Goal: Task Accomplishment & Management: Complete application form

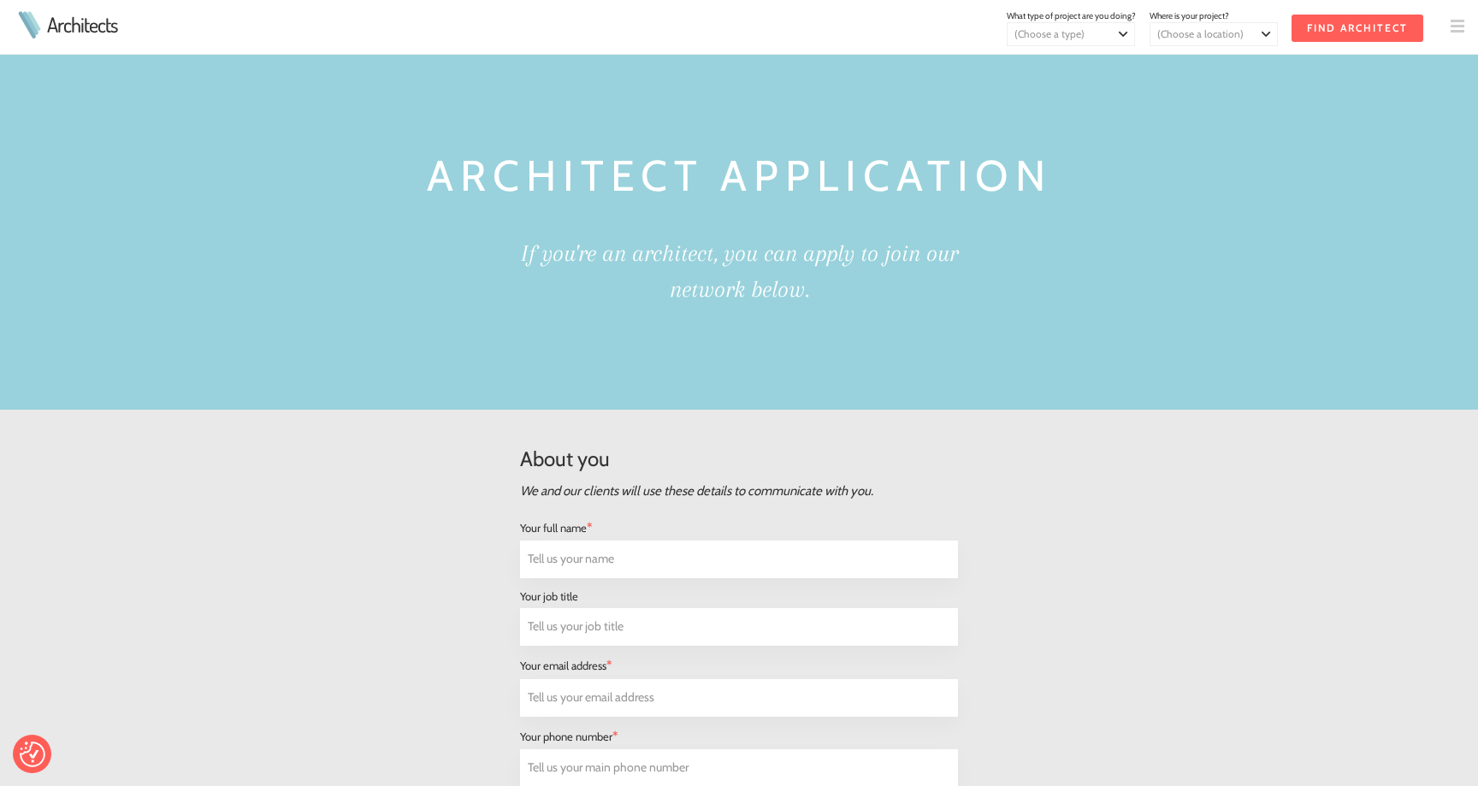
click at [68, 18] on link "Architects" at bounding box center [82, 25] width 70 height 21
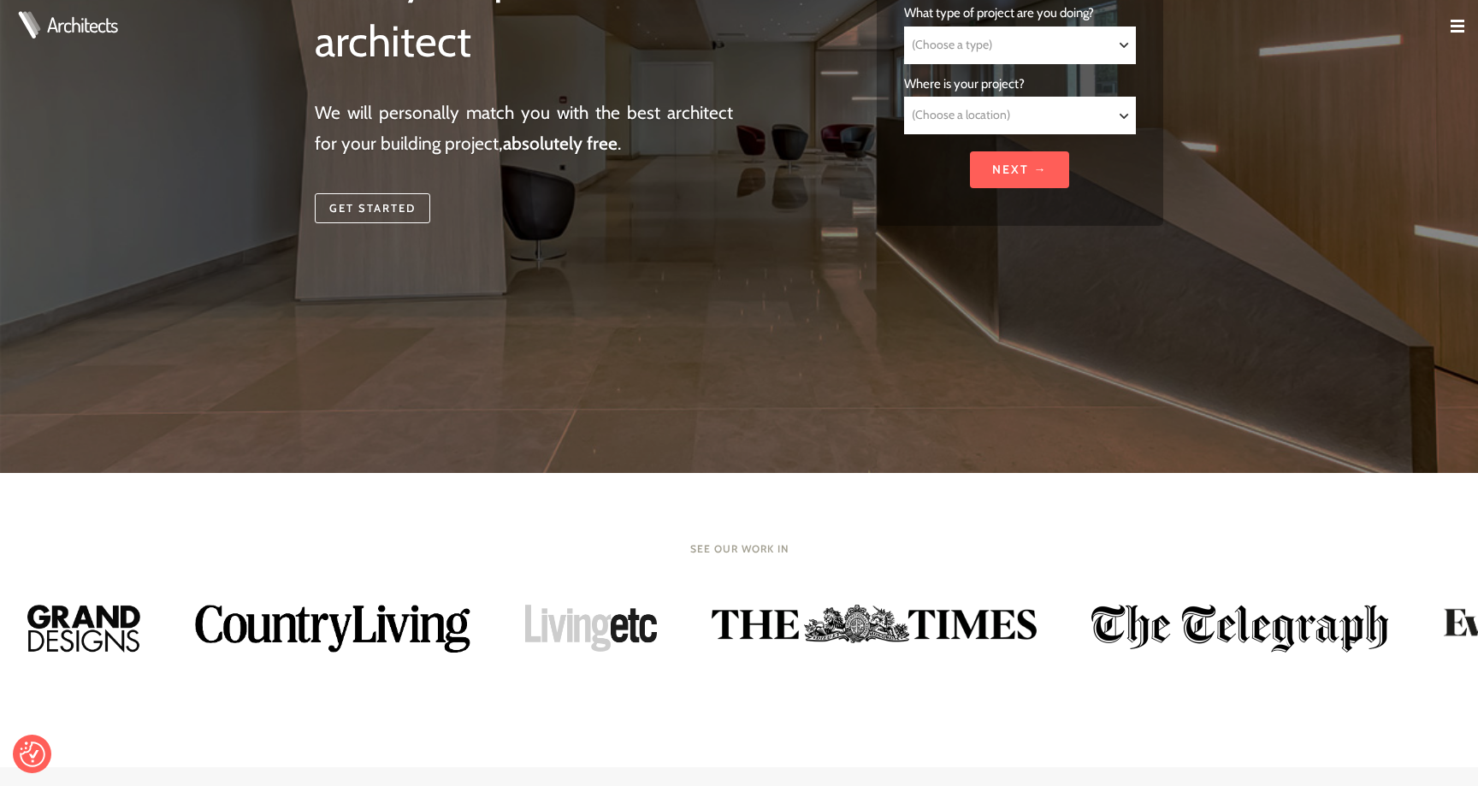
scroll to position [611, 0]
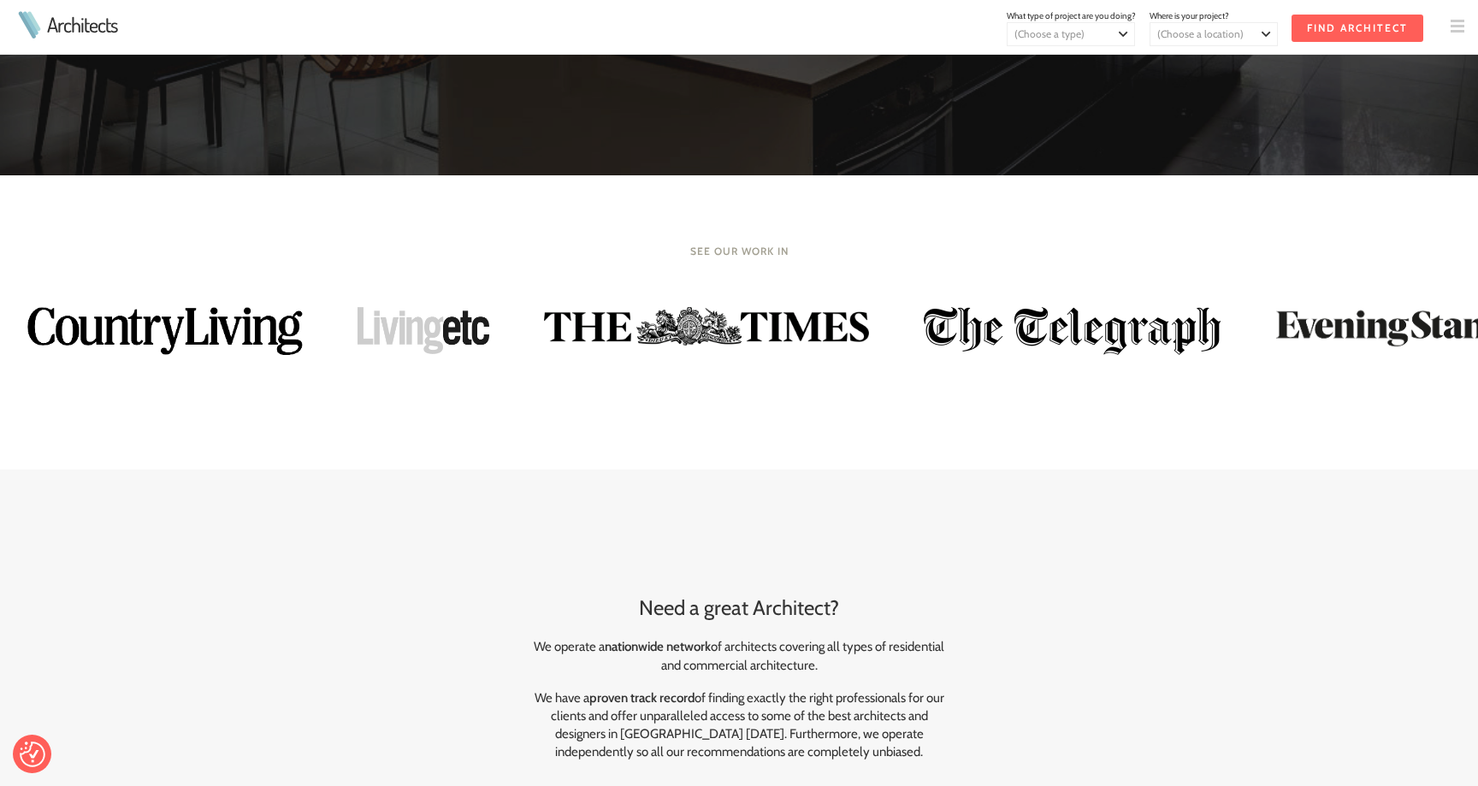
click at [1453, 25] on img at bounding box center [1458, 27] width 14 height 14
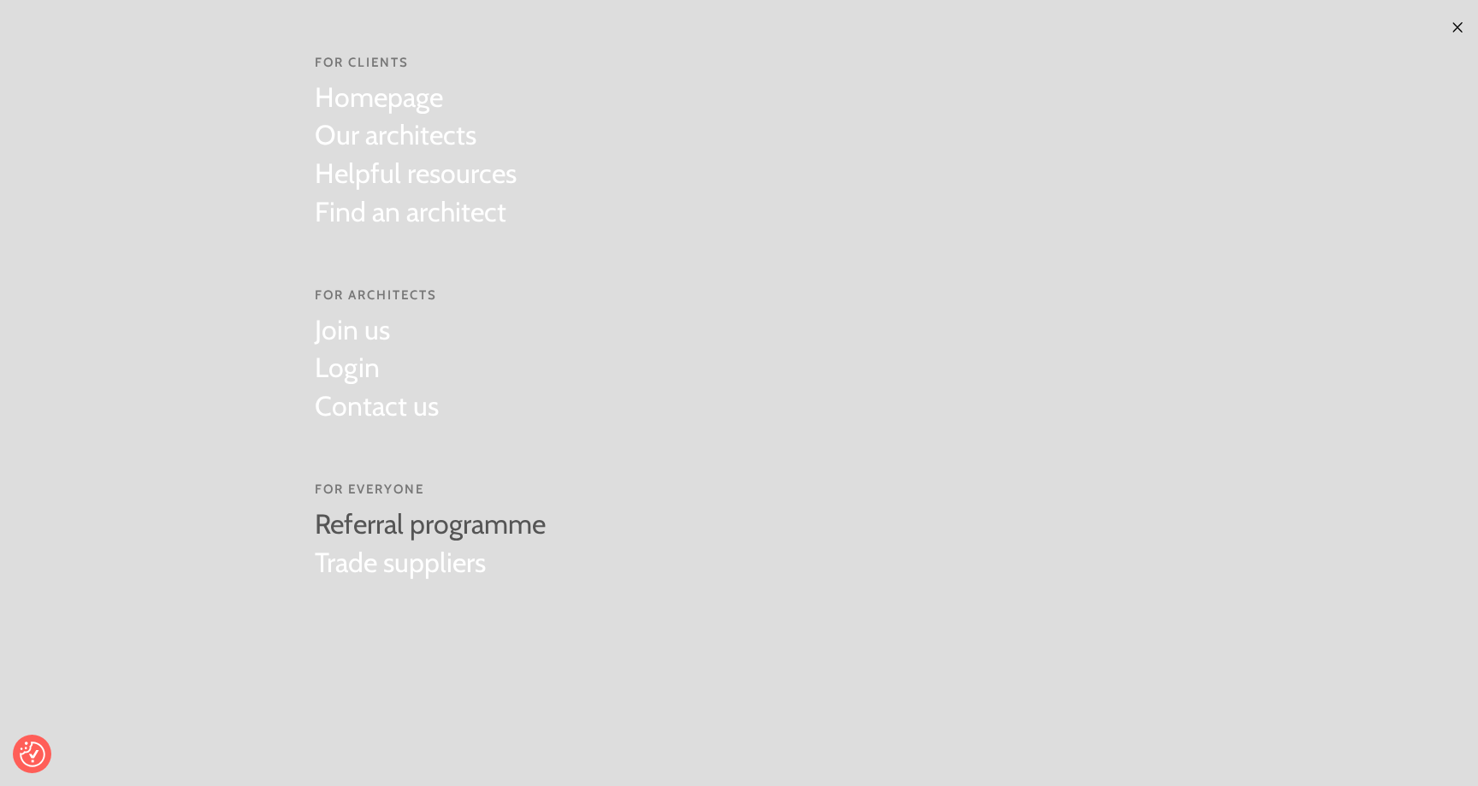
click at [505, 521] on link "Referral programme" at bounding box center [430, 525] width 231 height 38
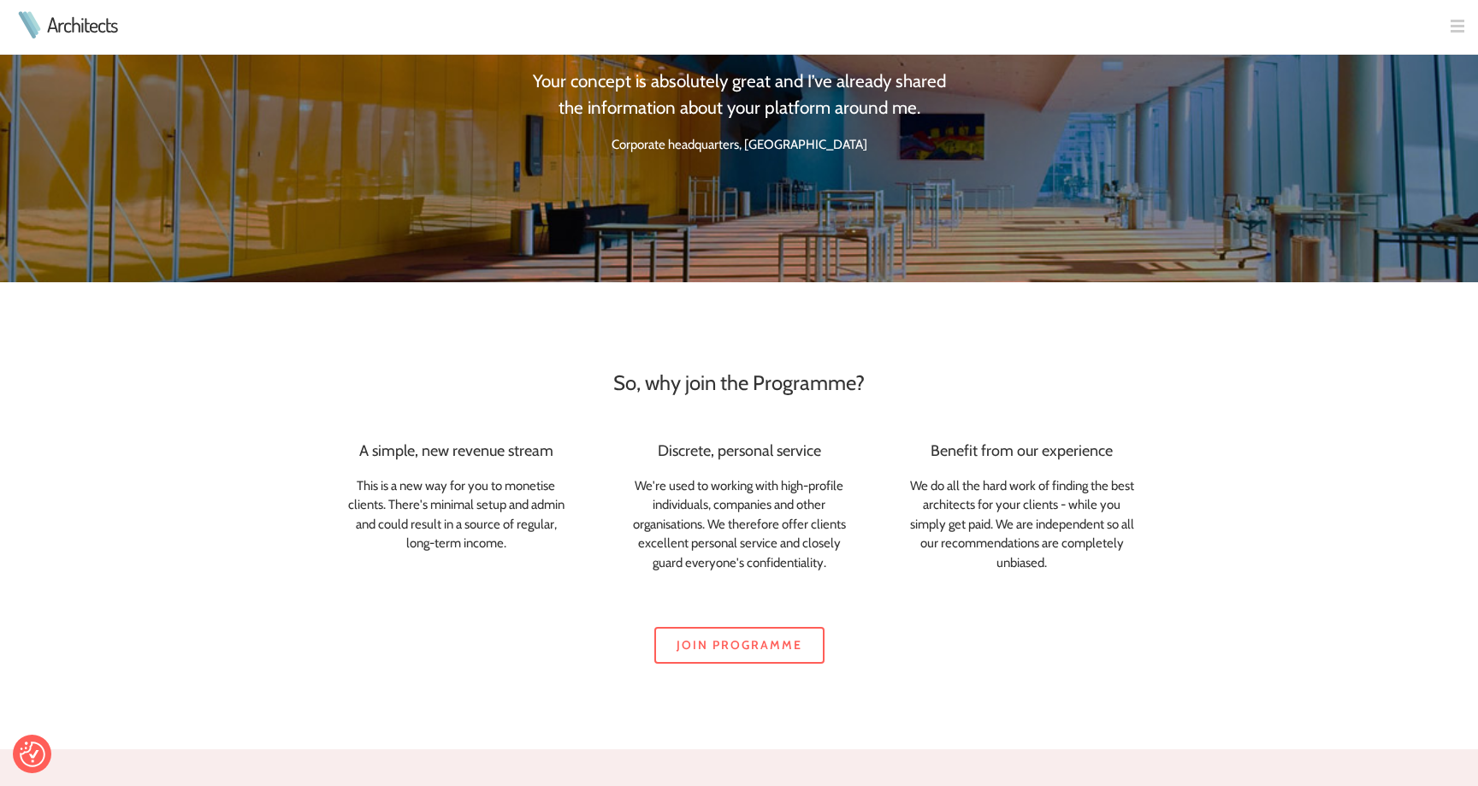
scroll to position [947, 1]
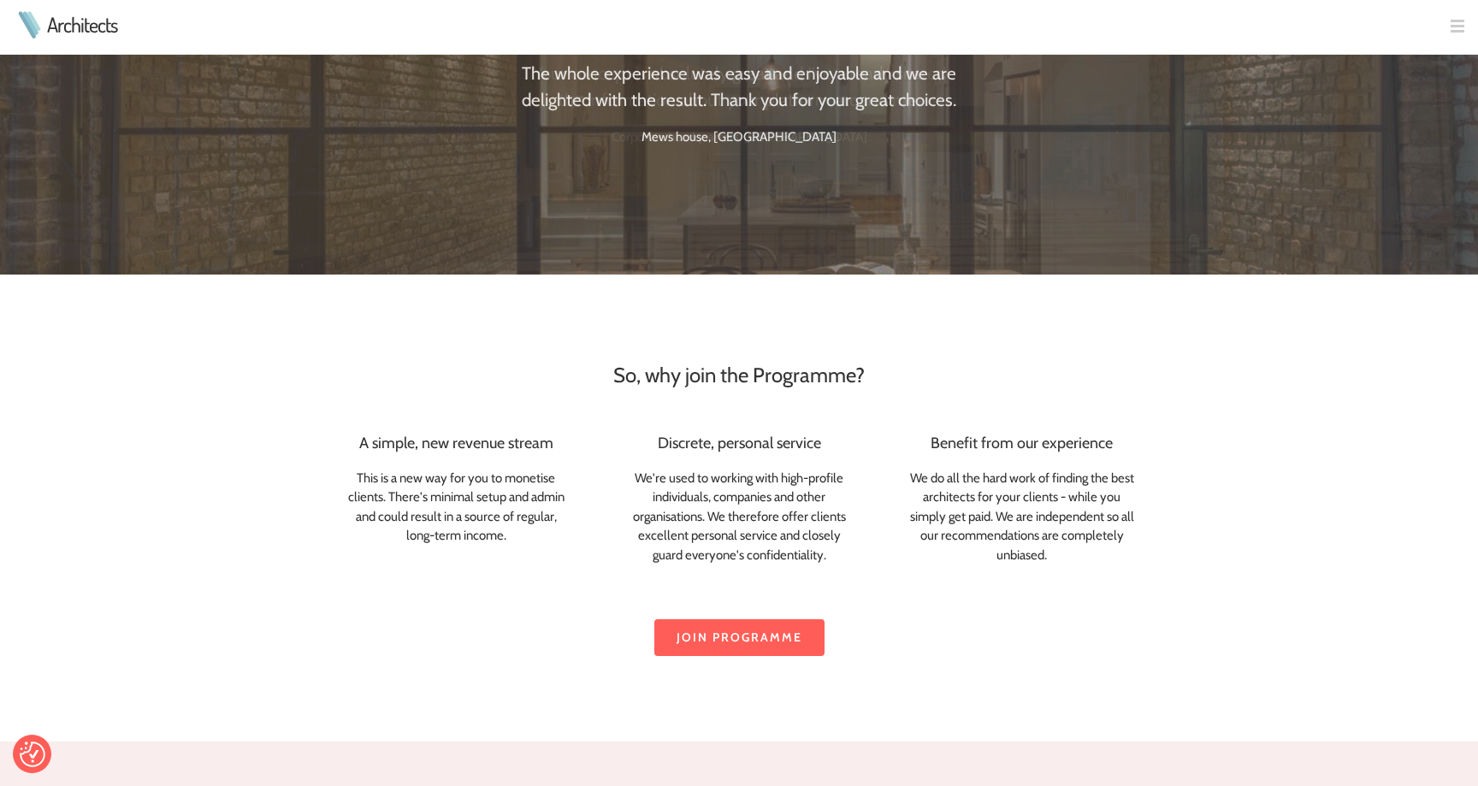
click at [752, 623] on link "Join programme" at bounding box center [739, 637] width 170 height 37
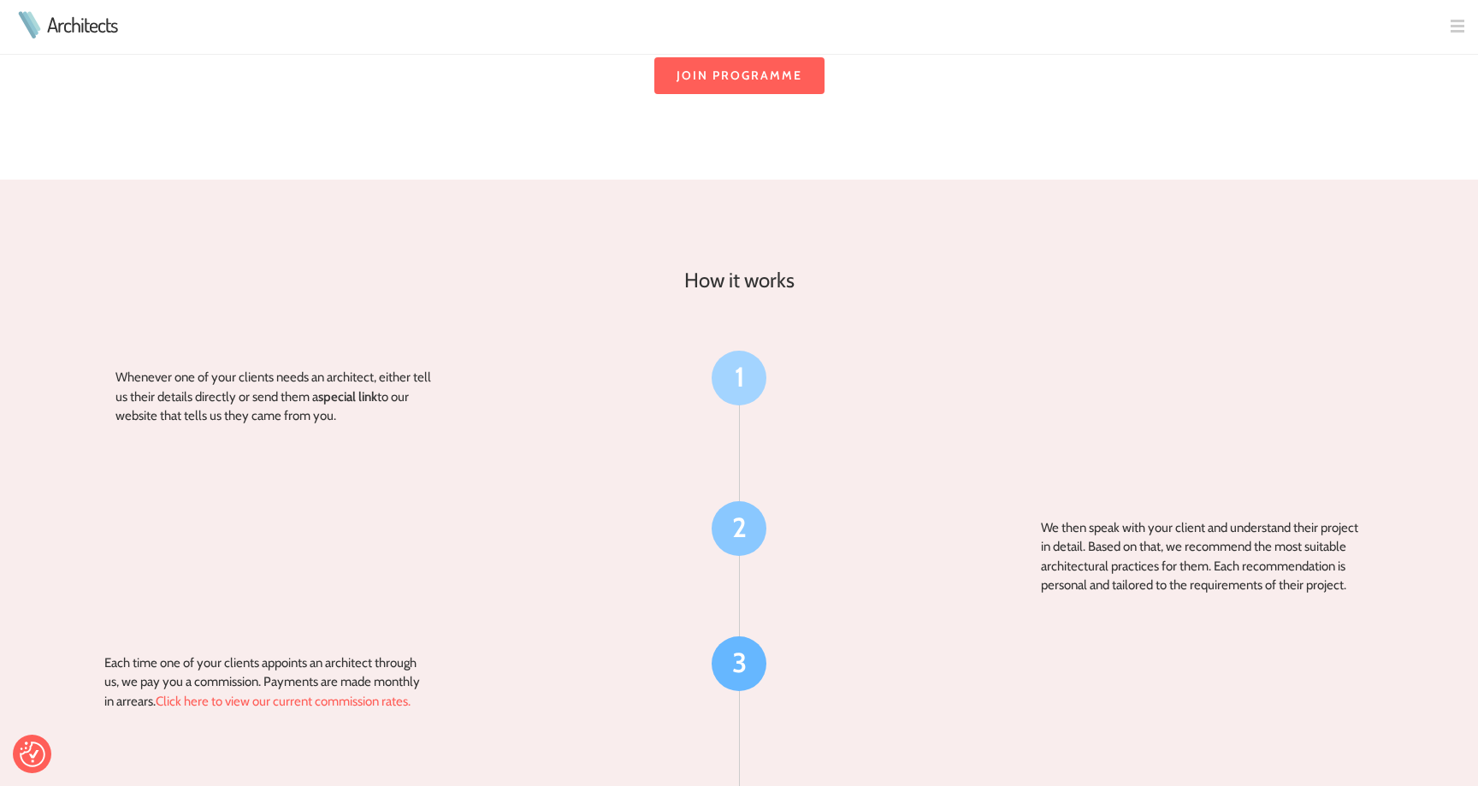
scroll to position [2487, 0]
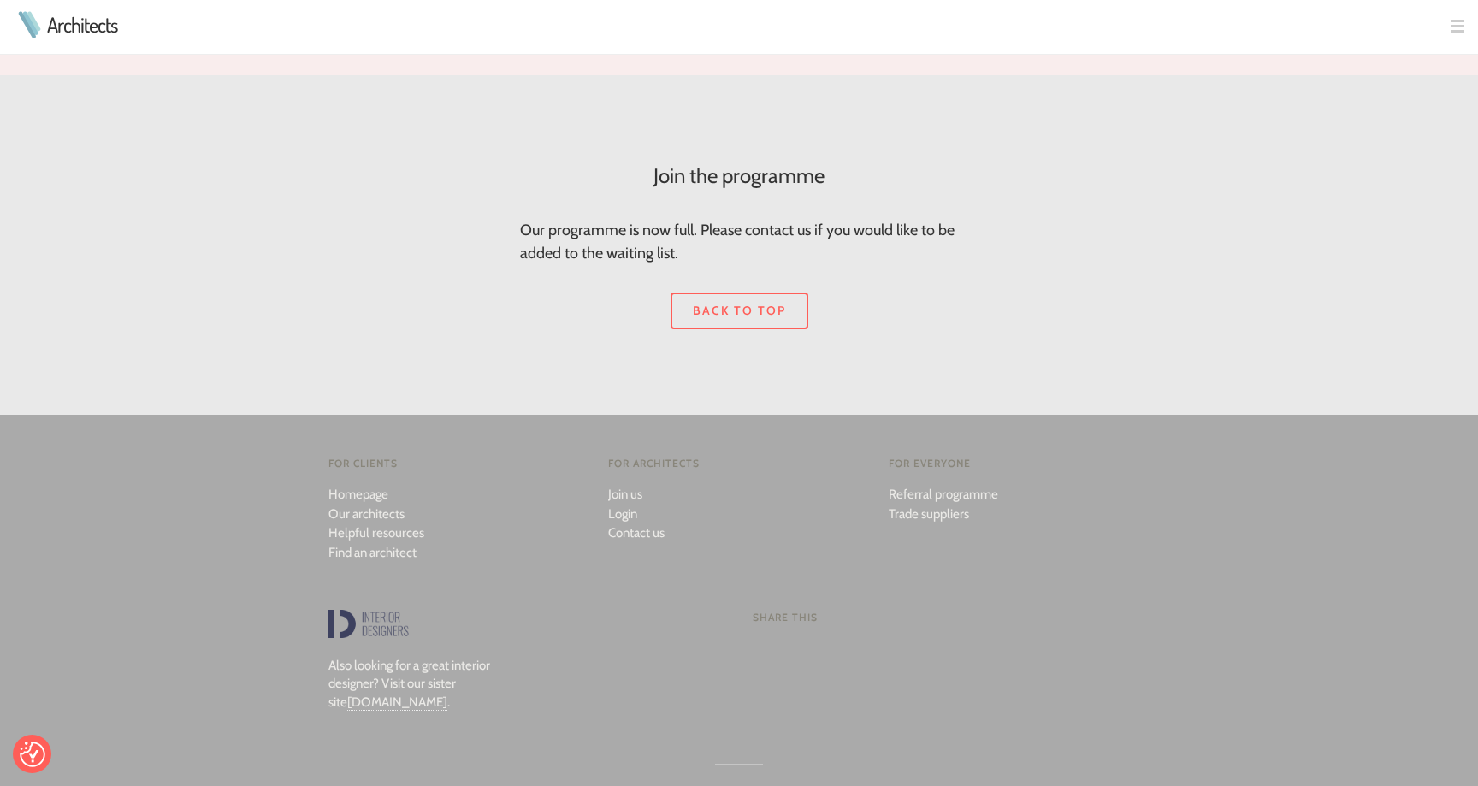
click at [767, 293] on link "Back to top" at bounding box center [740, 311] width 138 height 37
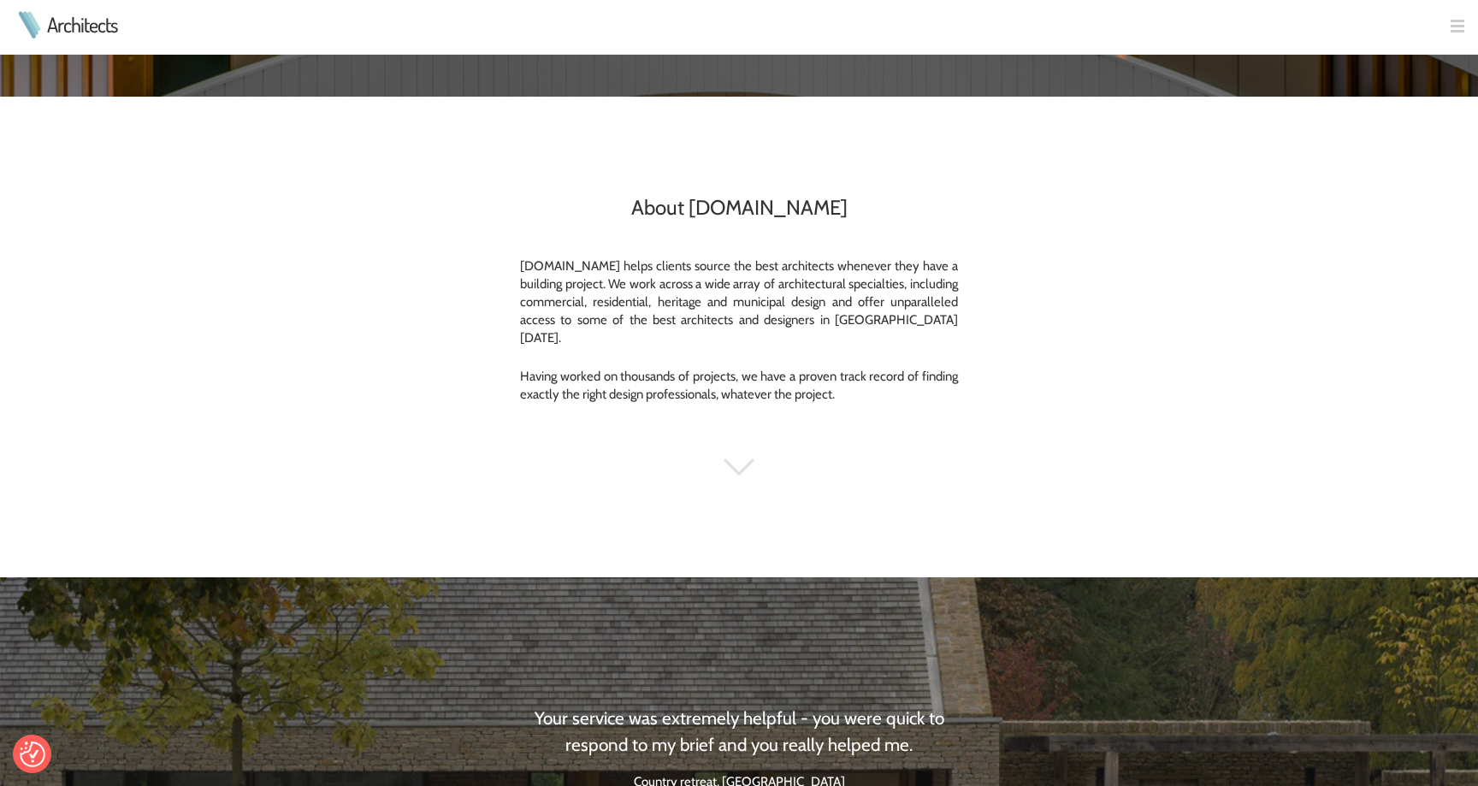
scroll to position [0, 0]
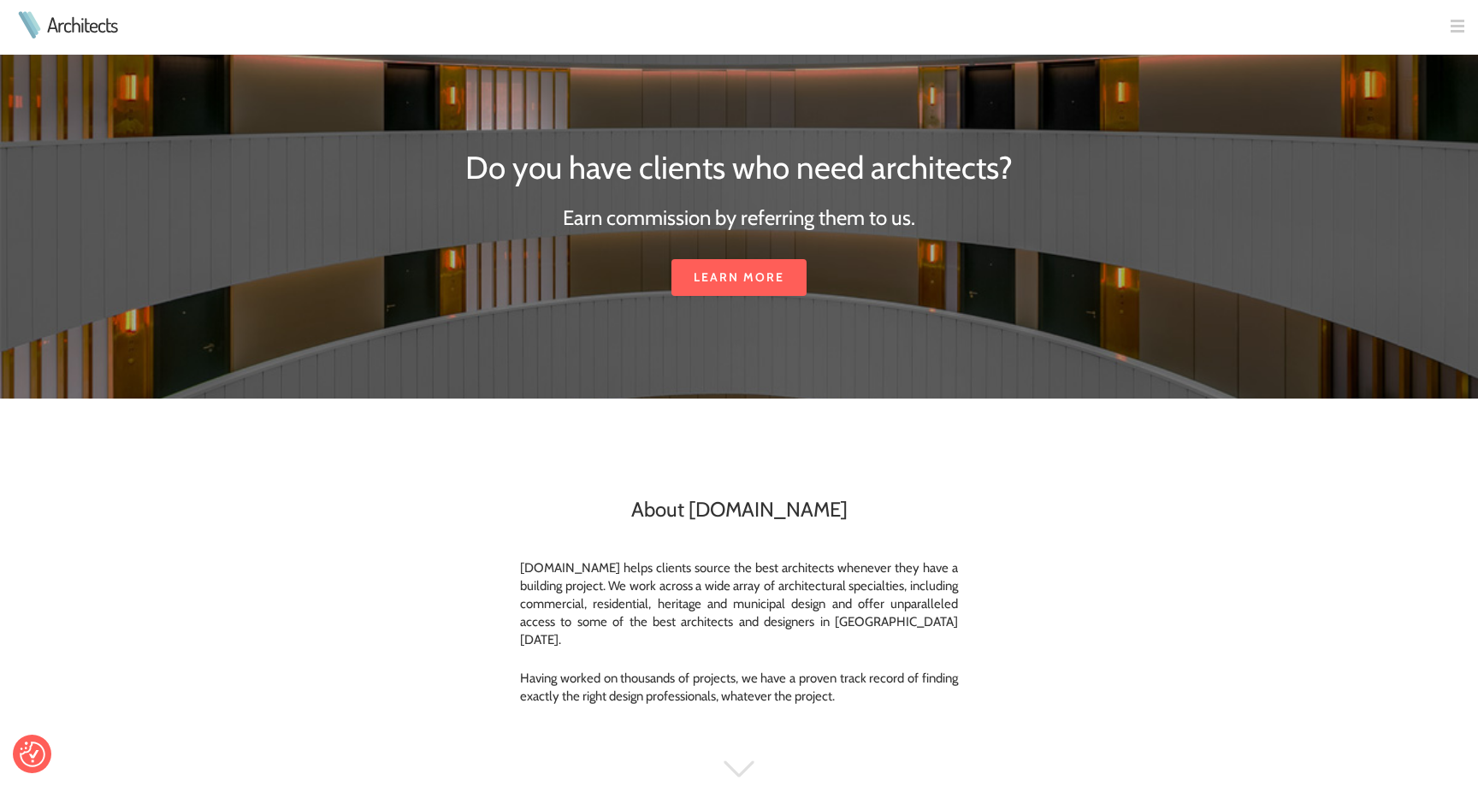
click at [92, 30] on link "Architects" at bounding box center [82, 25] width 70 height 21
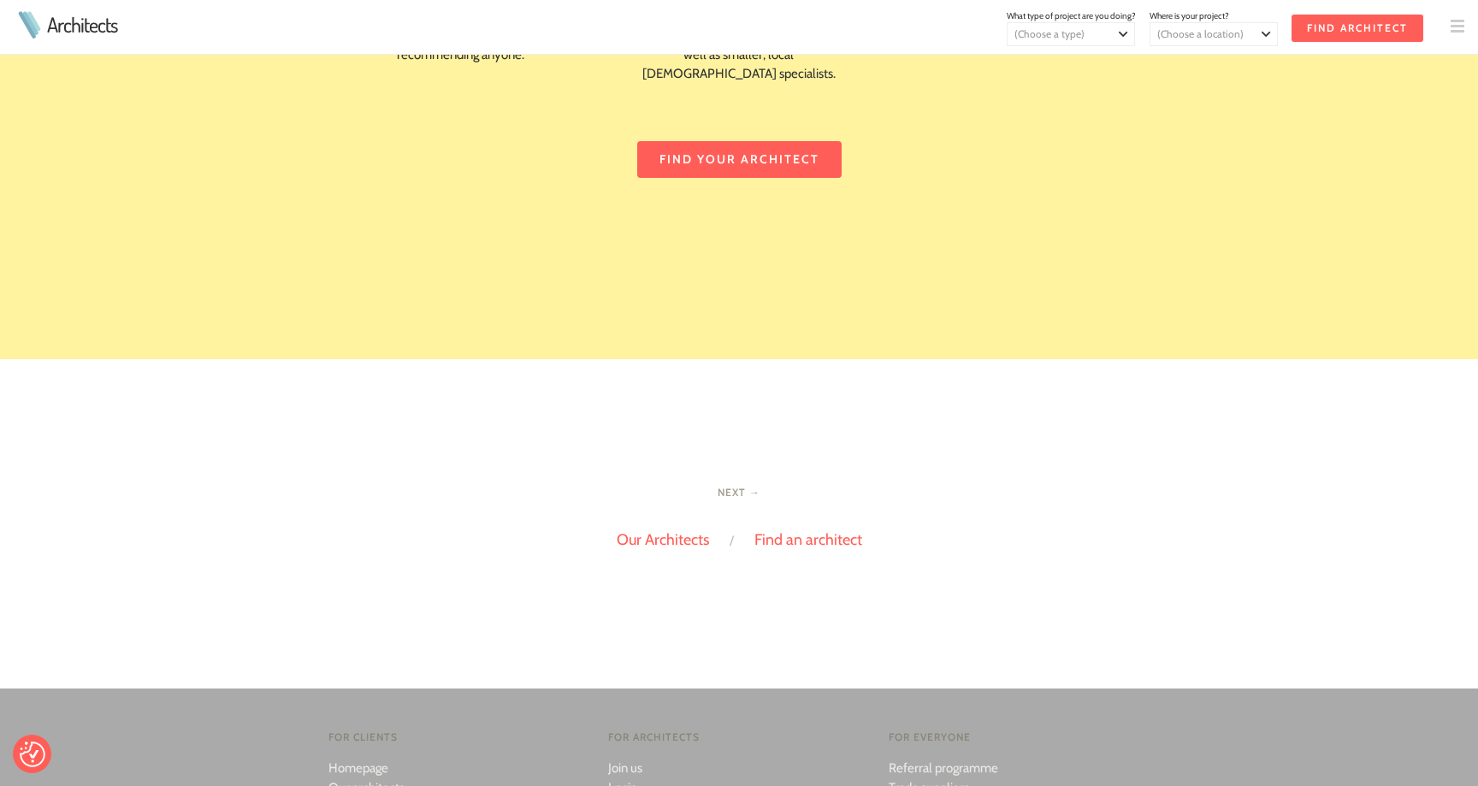
scroll to position [3323, 0]
click at [675, 534] on link "Our Architects" at bounding box center [663, 539] width 92 height 19
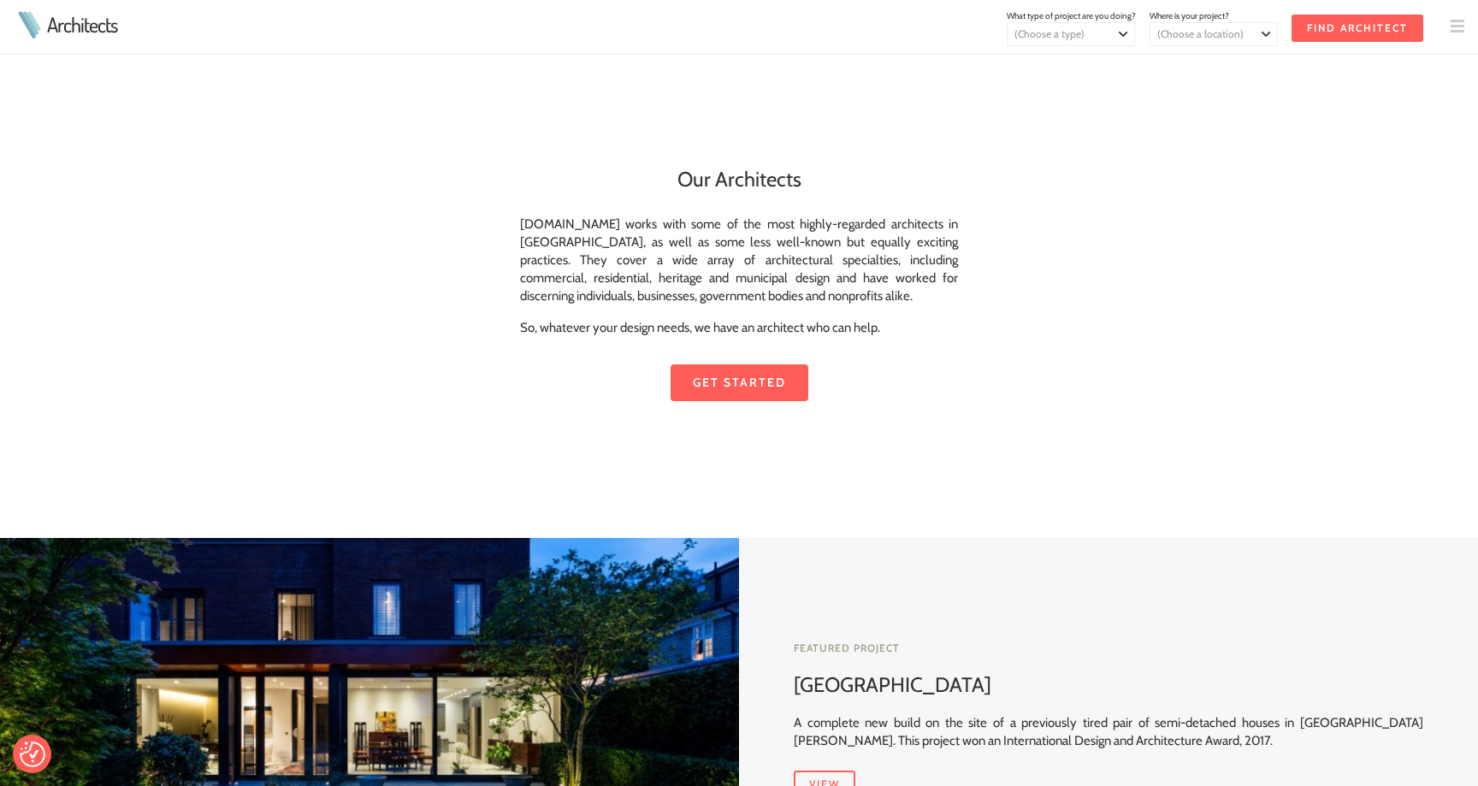
click at [744, 380] on link "Get started" at bounding box center [740, 382] width 138 height 37
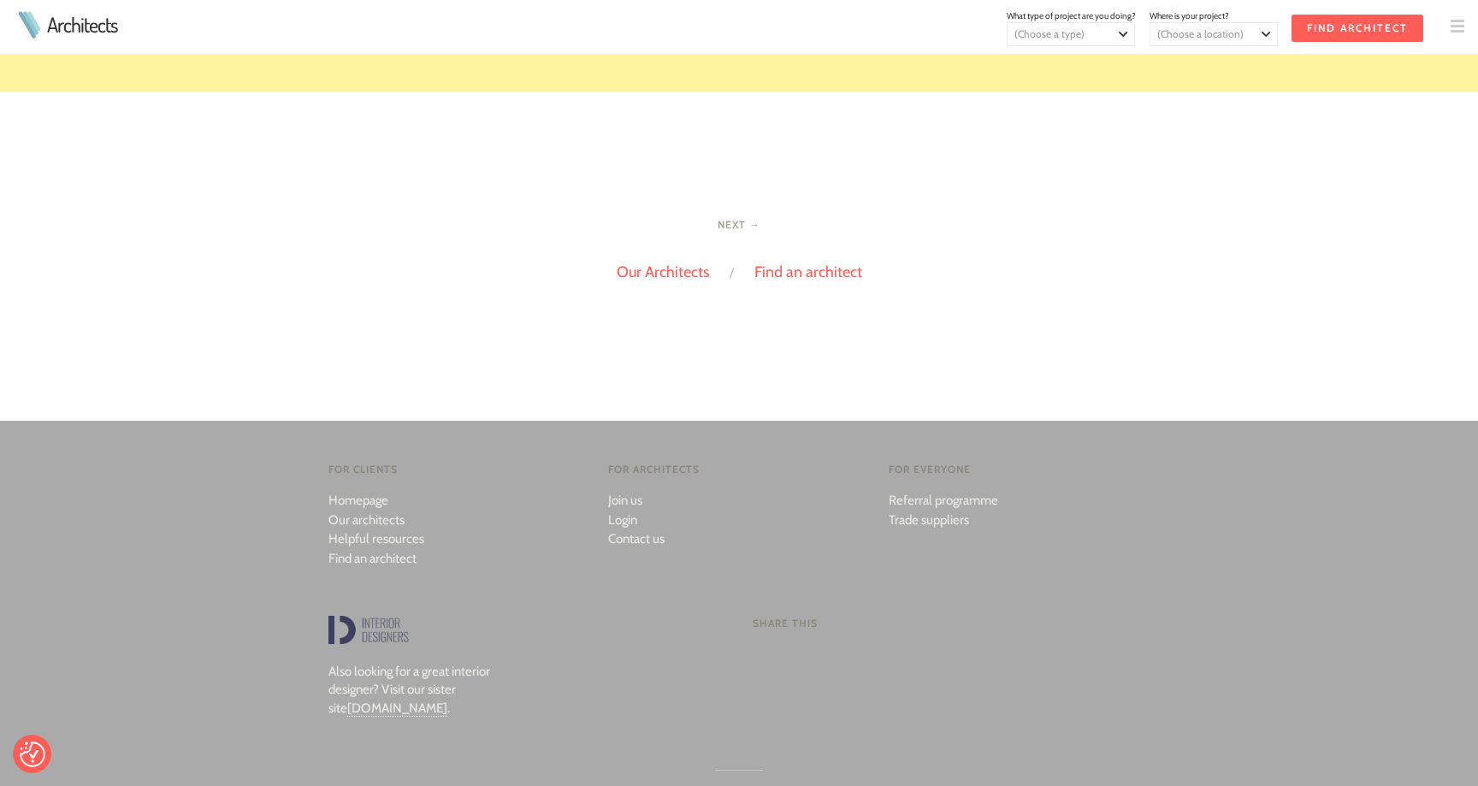
scroll to position [3616, 0]
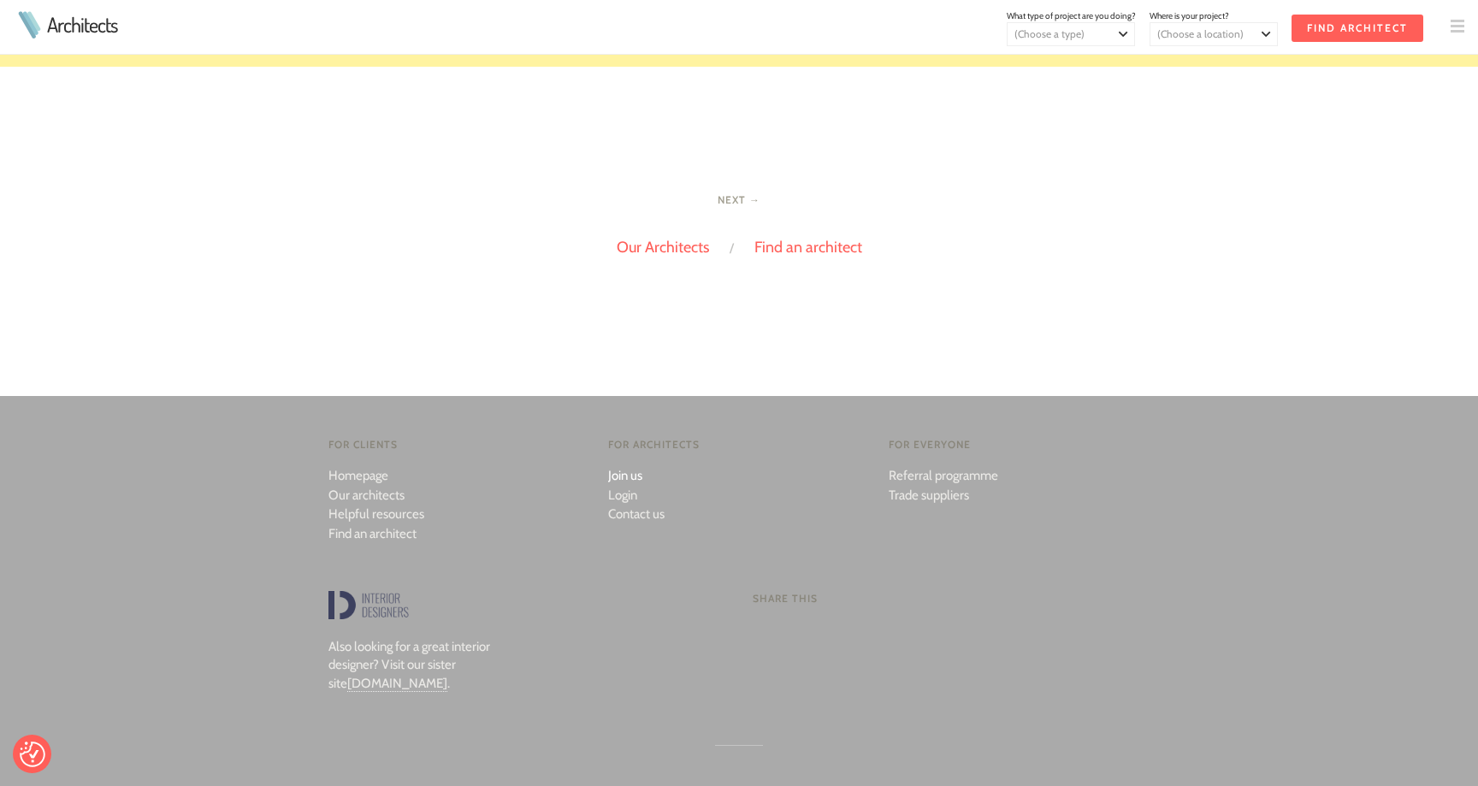
click at [633, 474] on link "Join us" at bounding box center [625, 475] width 34 height 15
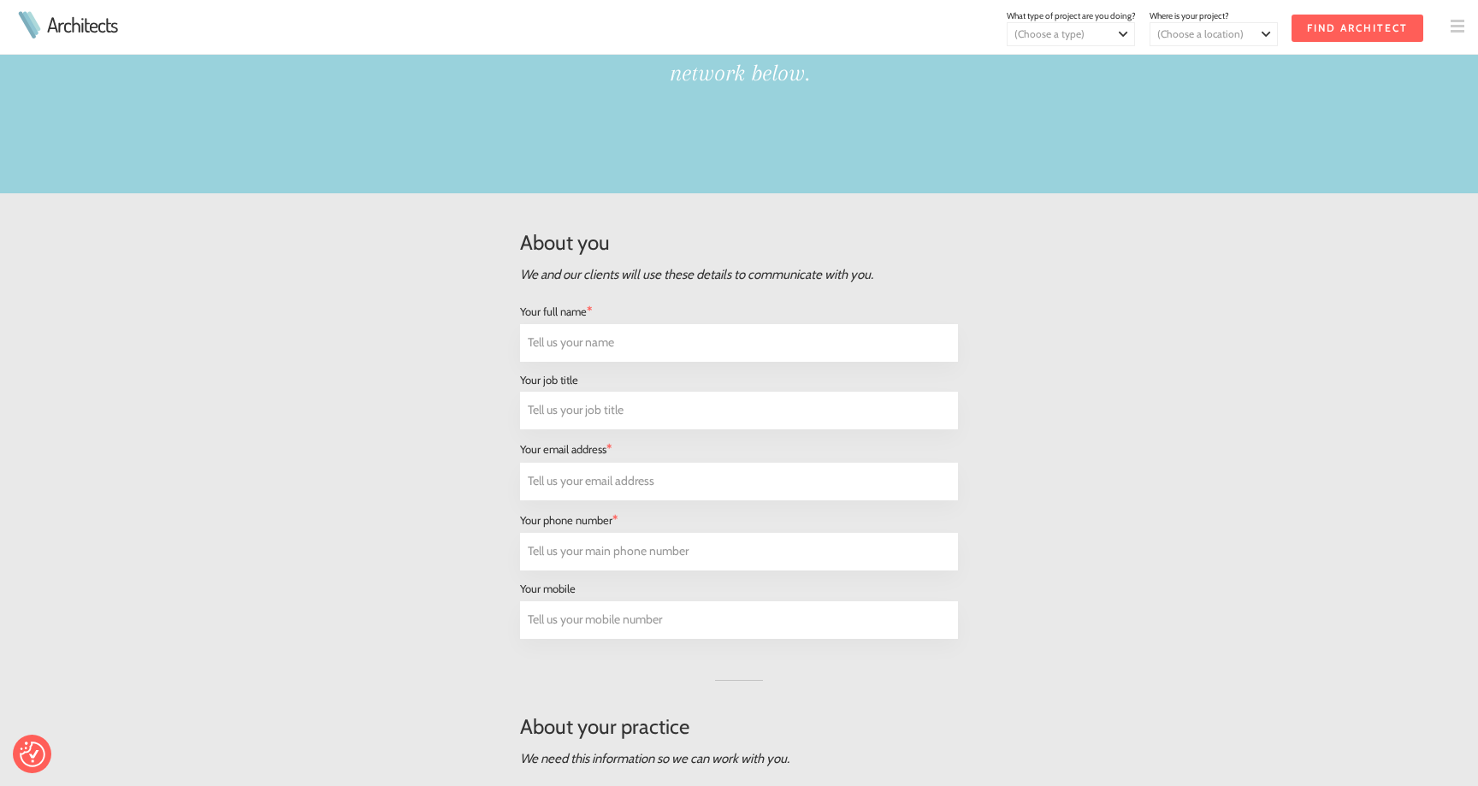
scroll to position [217, 0]
type input "[PERSON_NAME]"
type input "Director"
type input "kieran"
type input "kieran.morgan@foundassociates.com"
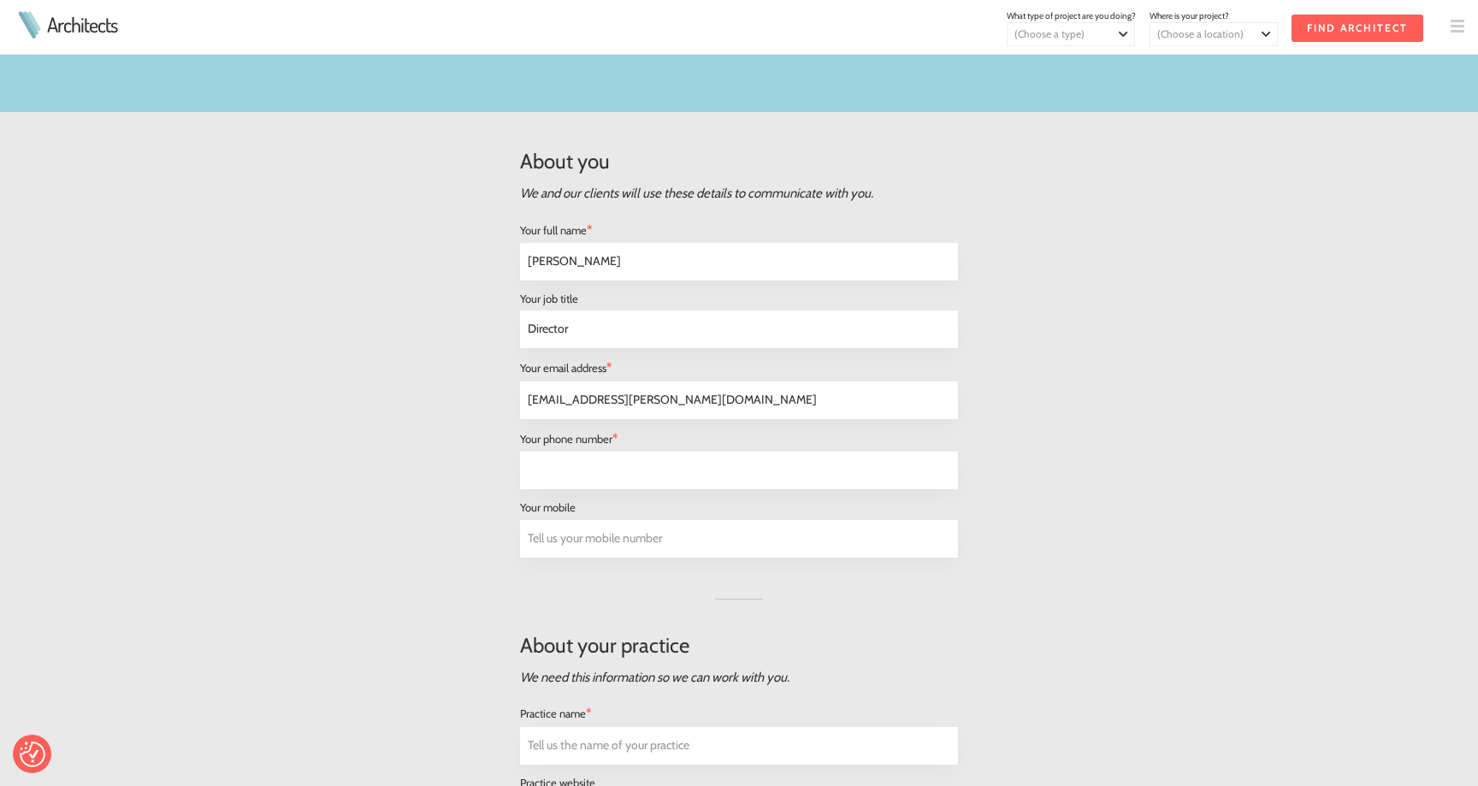
scroll to position [311, 0]
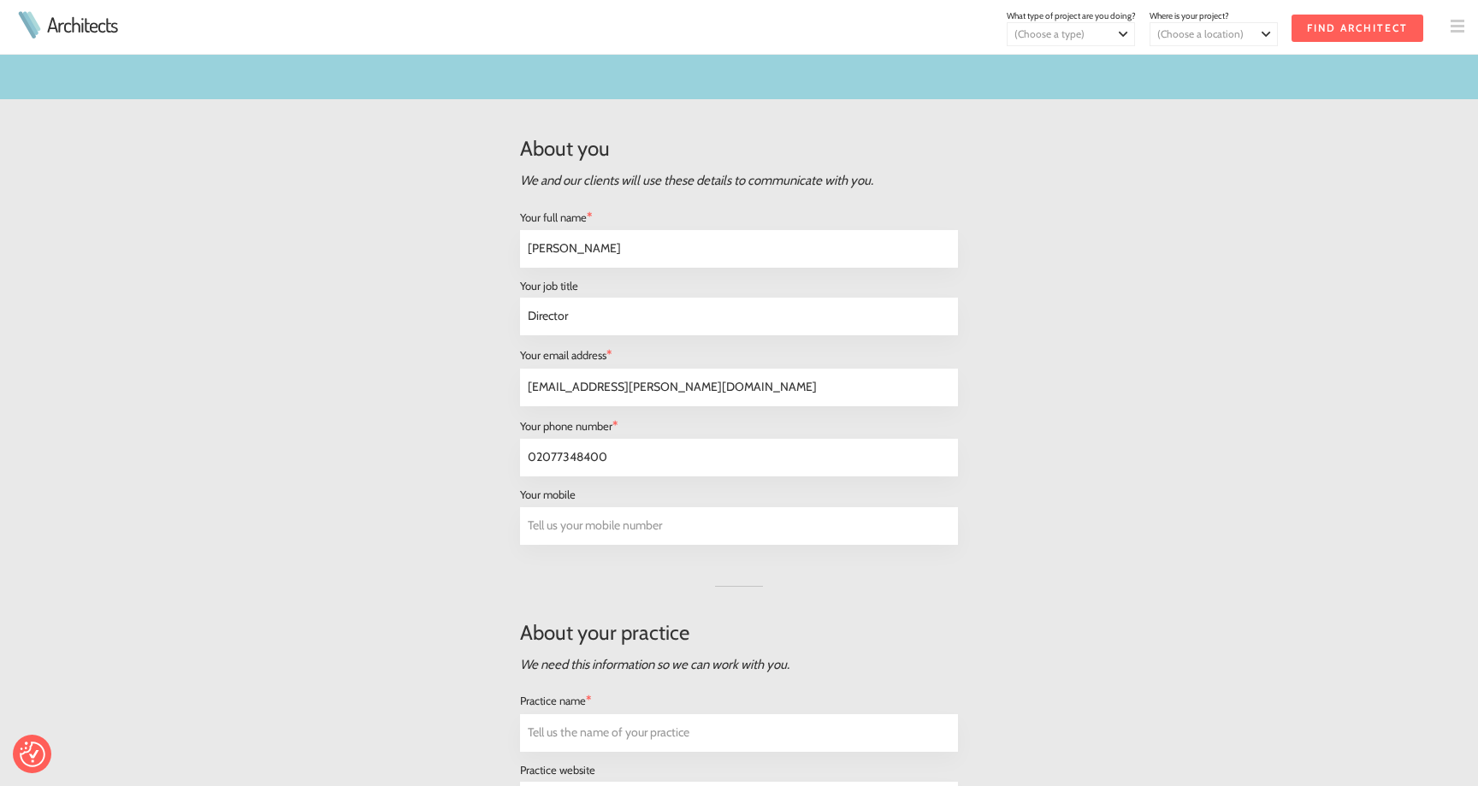
type input "02077348400"
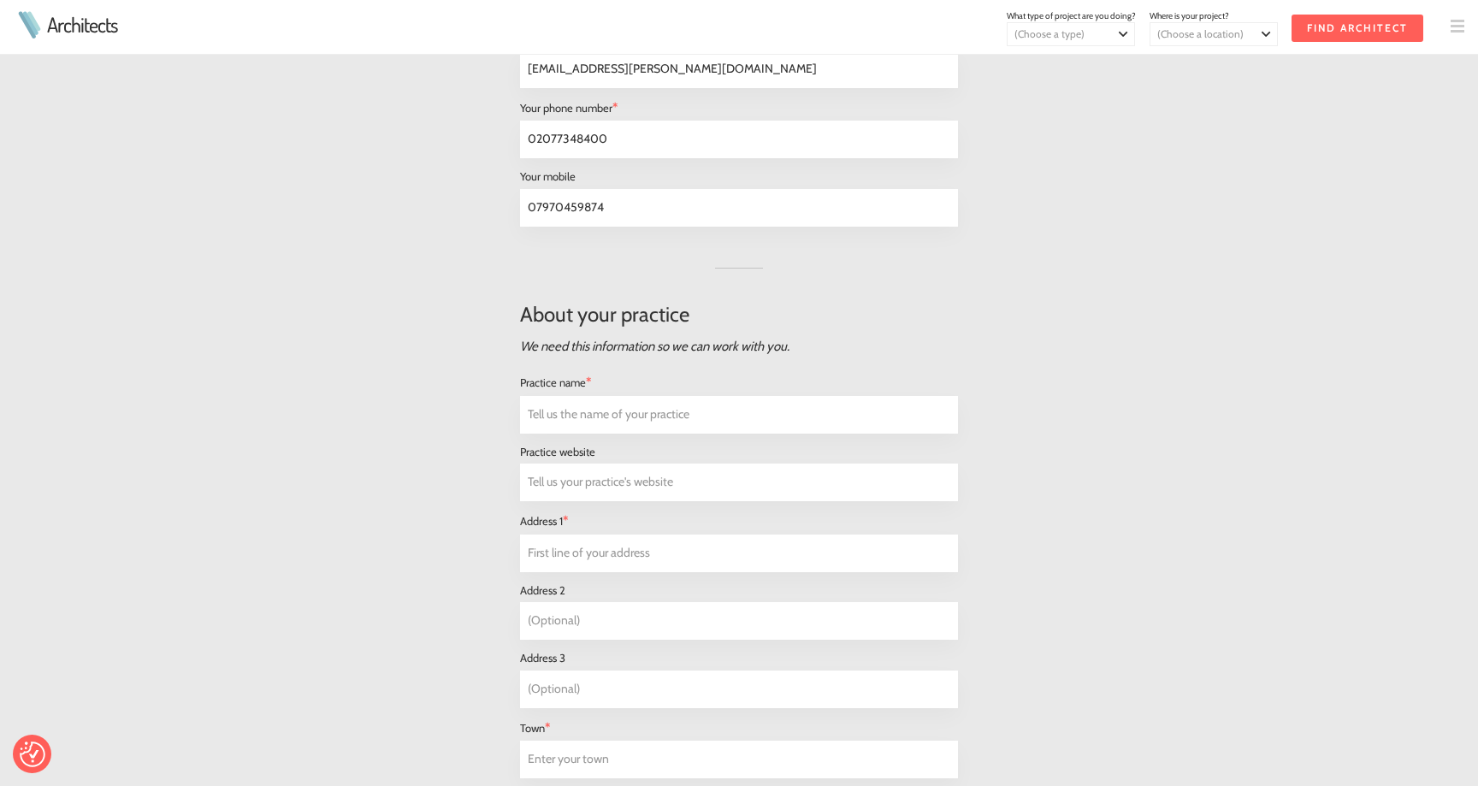
scroll to position [631, 0]
type input "07970459874"
type input "Found Associates"
click at [581, 476] on input "text" at bounding box center [739, 480] width 436 height 36
type input "www.foundassociates.com"
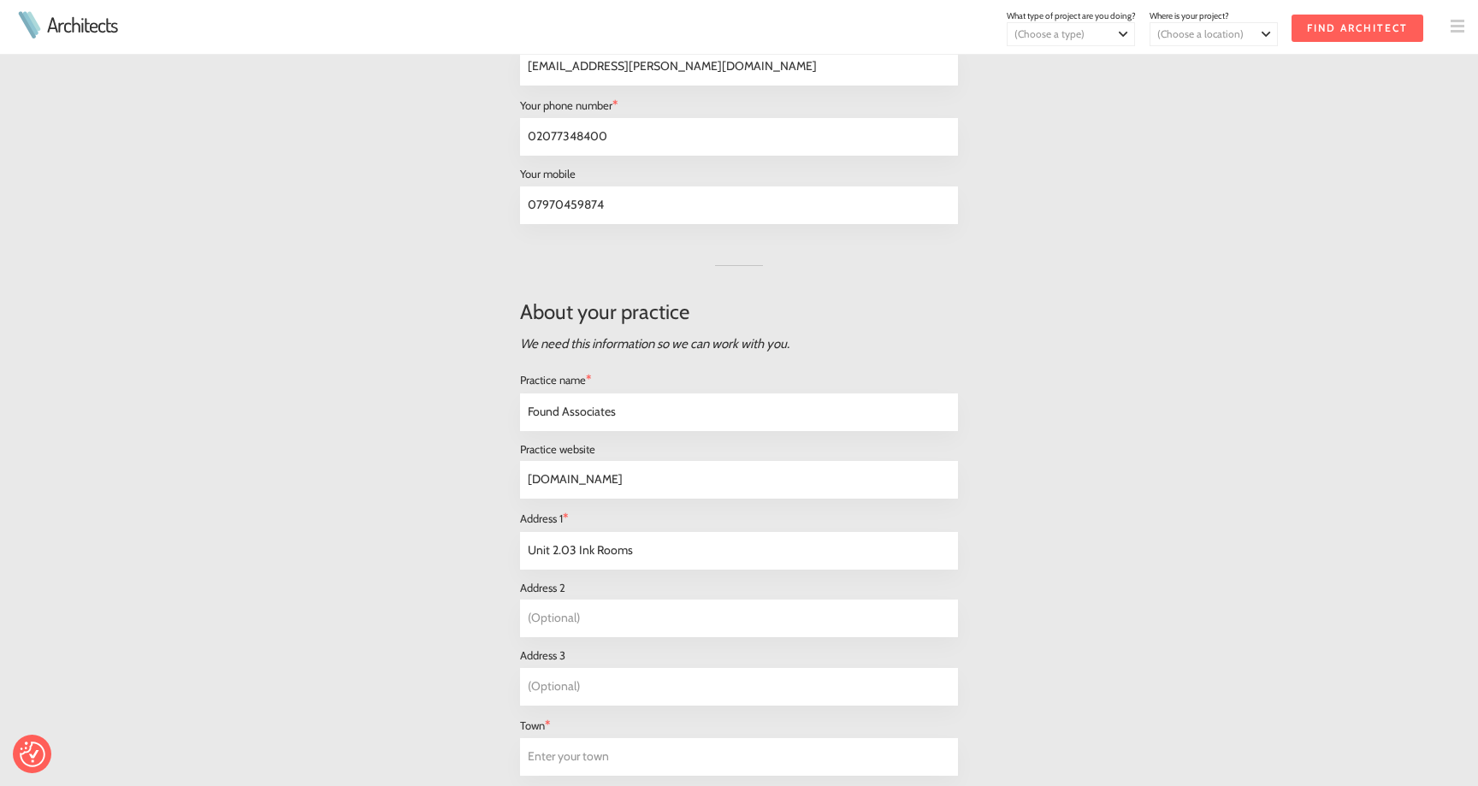
type input "Unit 2.03 Ink Rooms"
type input "28 Easton Street"
type input "(Optional)"
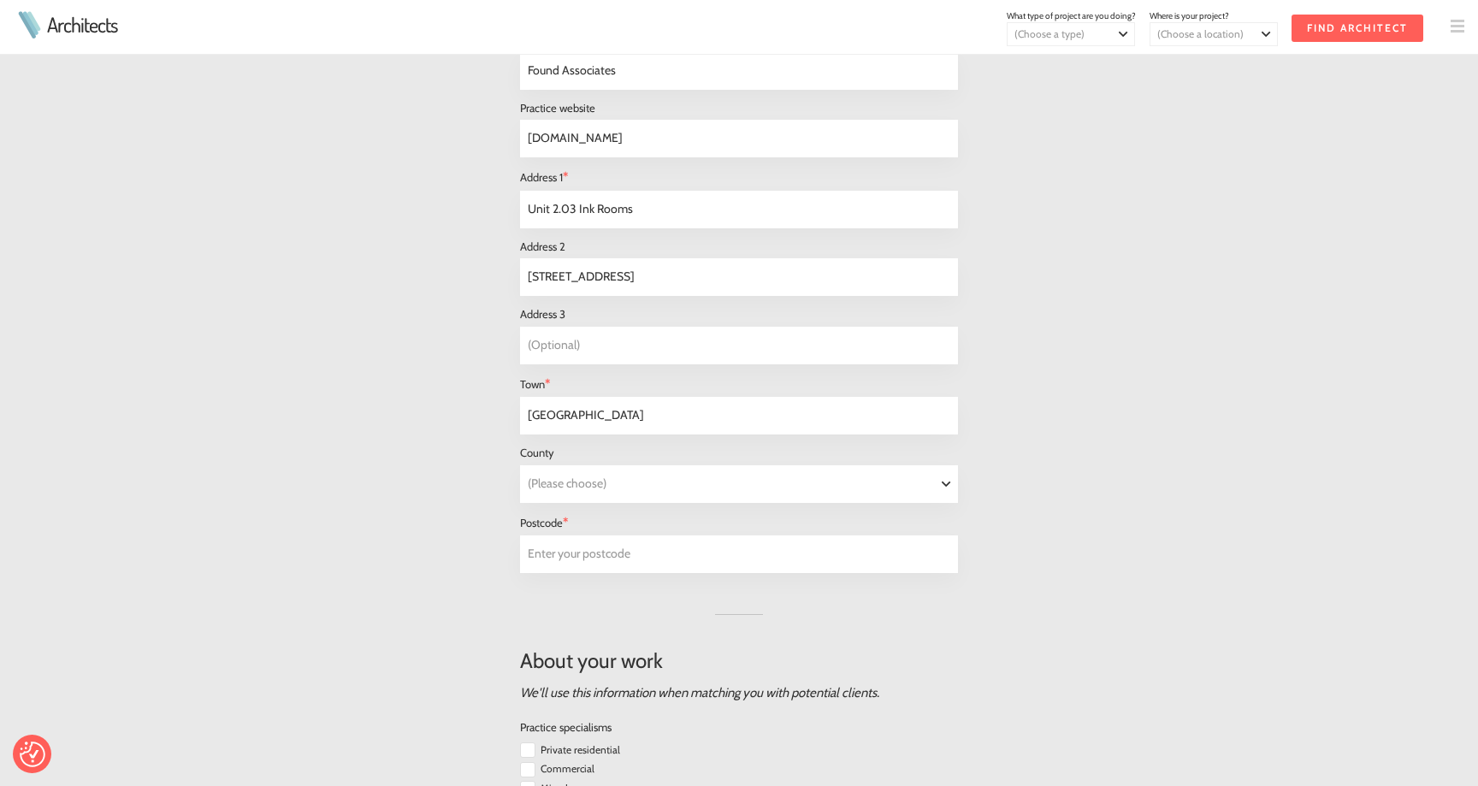
scroll to position [977, 0]
type input "[GEOGRAPHIC_DATA]"
type input "Enter your postcode"
paste input "WC1X 0DS"
type input "WC1X 0DS"
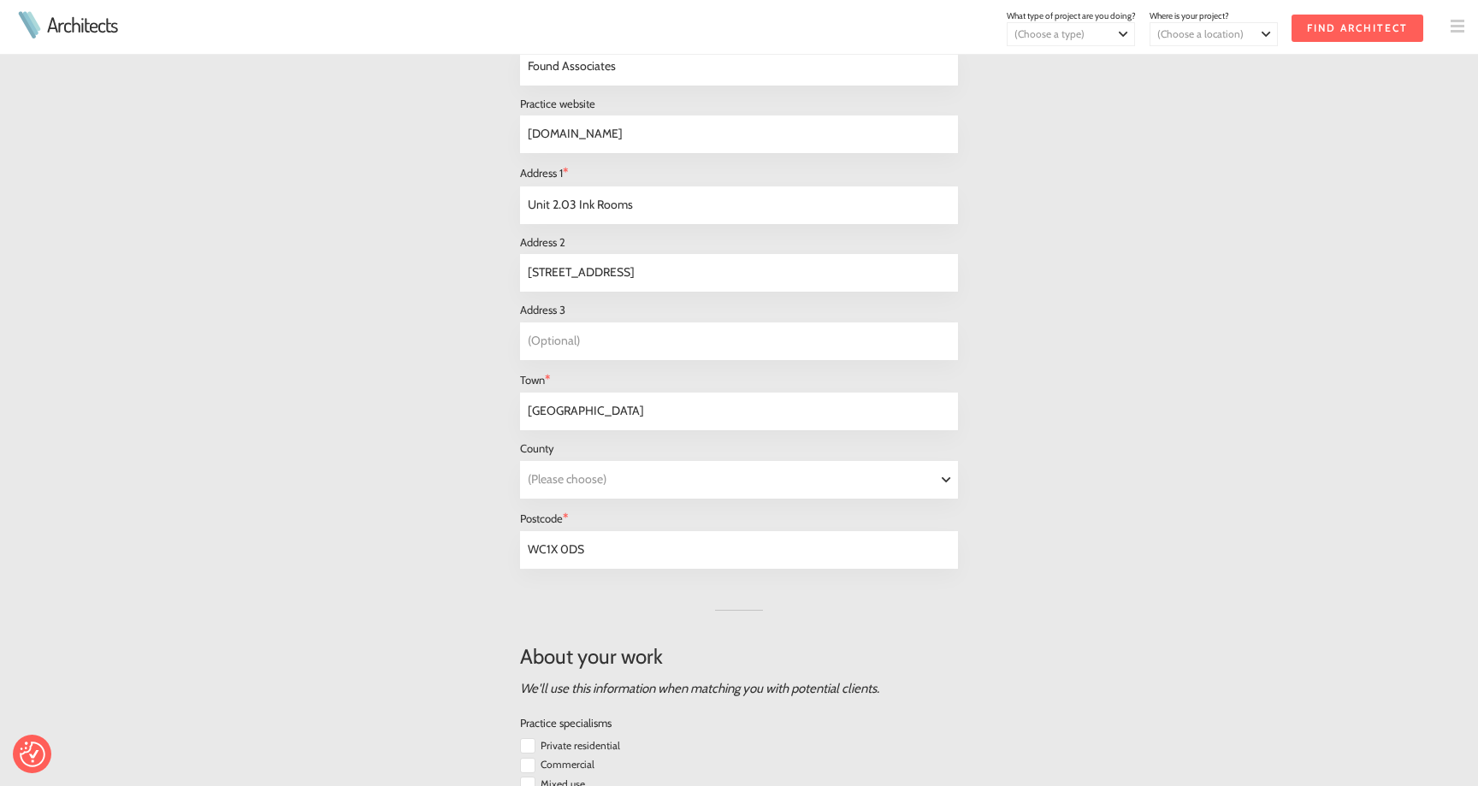
click at [1157, 587] on div "About you We and our clients will use these details to communicate with you. Yo…" at bounding box center [739, 603] width 876 height 2340
select select "[GEOGRAPHIC_DATA]"
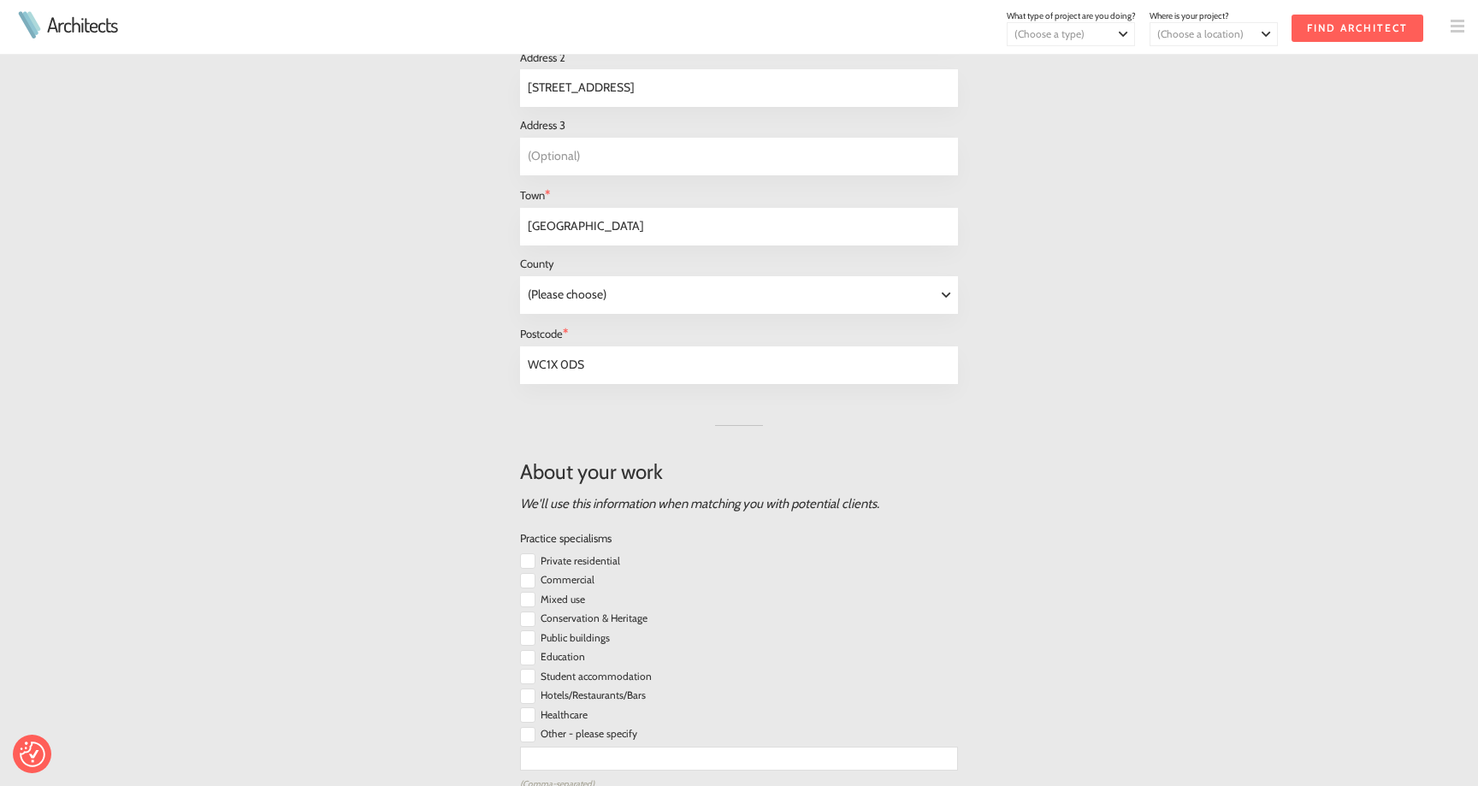
click at [528, 553] on input "checkbox" at bounding box center [527, 560] width 15 height 15
checkbox input "true"
click at [527, 574] on input "checkbox" at bounding box center [527, 580] width 15 height 15
checkbox input "true"
click at [530, 612] on input "checkbox" at bounding box center [527, 619] width 15 height 15
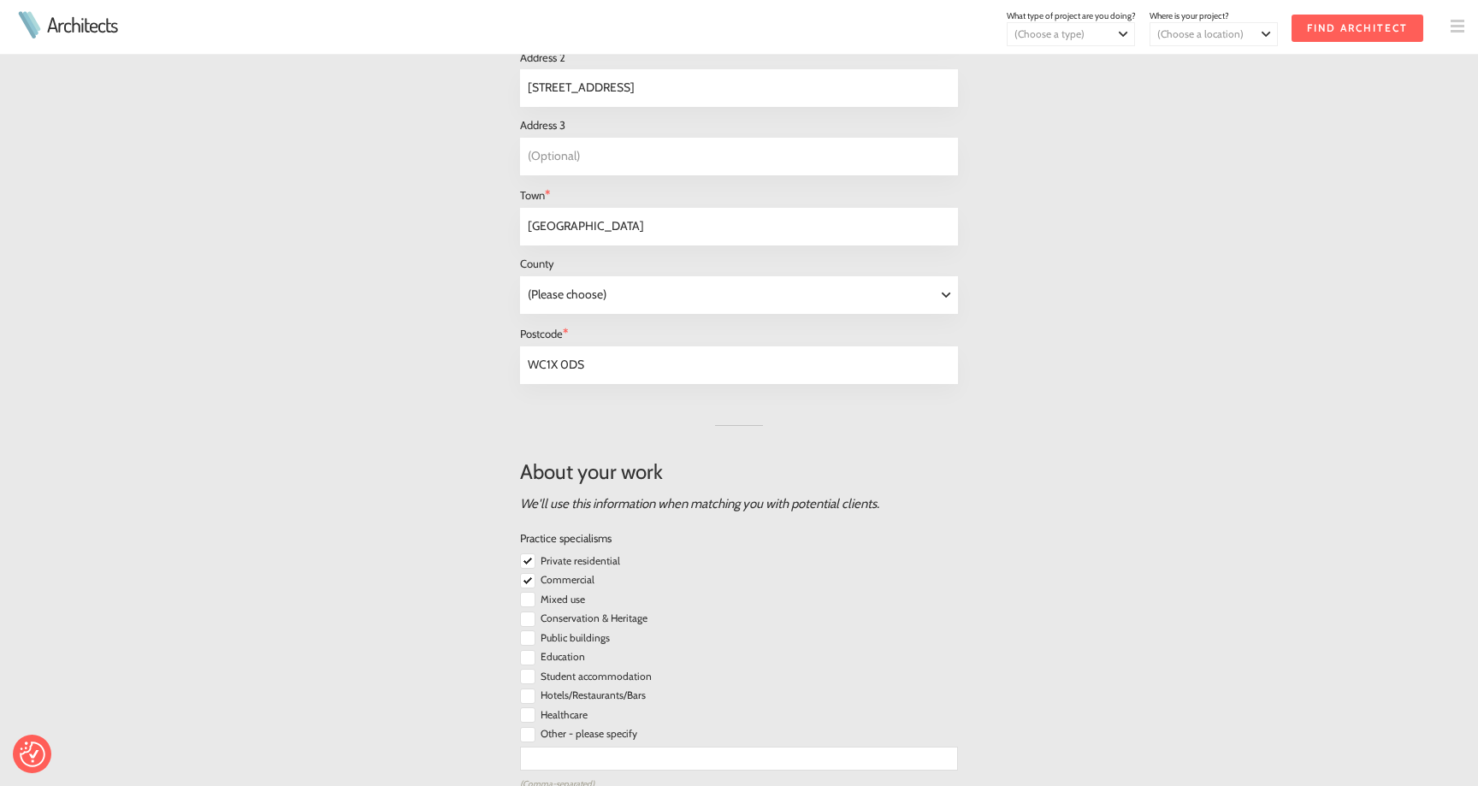
checkbox input "true"
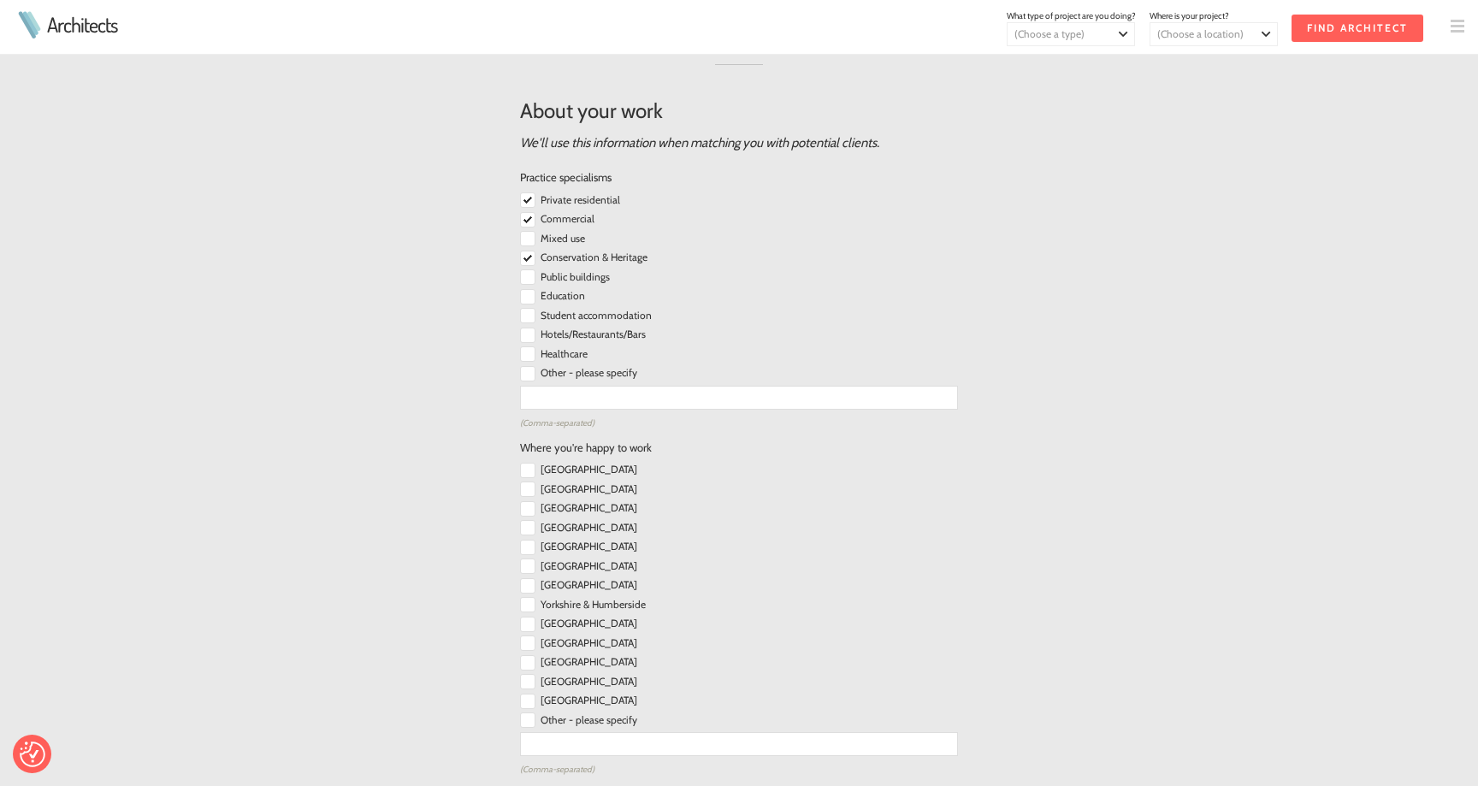
scroll to position [1528, 0]
click at [526, 458] on input "checkbox" at bounding box center [527, 465] width 15 height 15
checkbox input "true"
click at [524, 476] on input "checkbox" at bounding box center [527, 483] width 15 height 15
checkbox input "true"
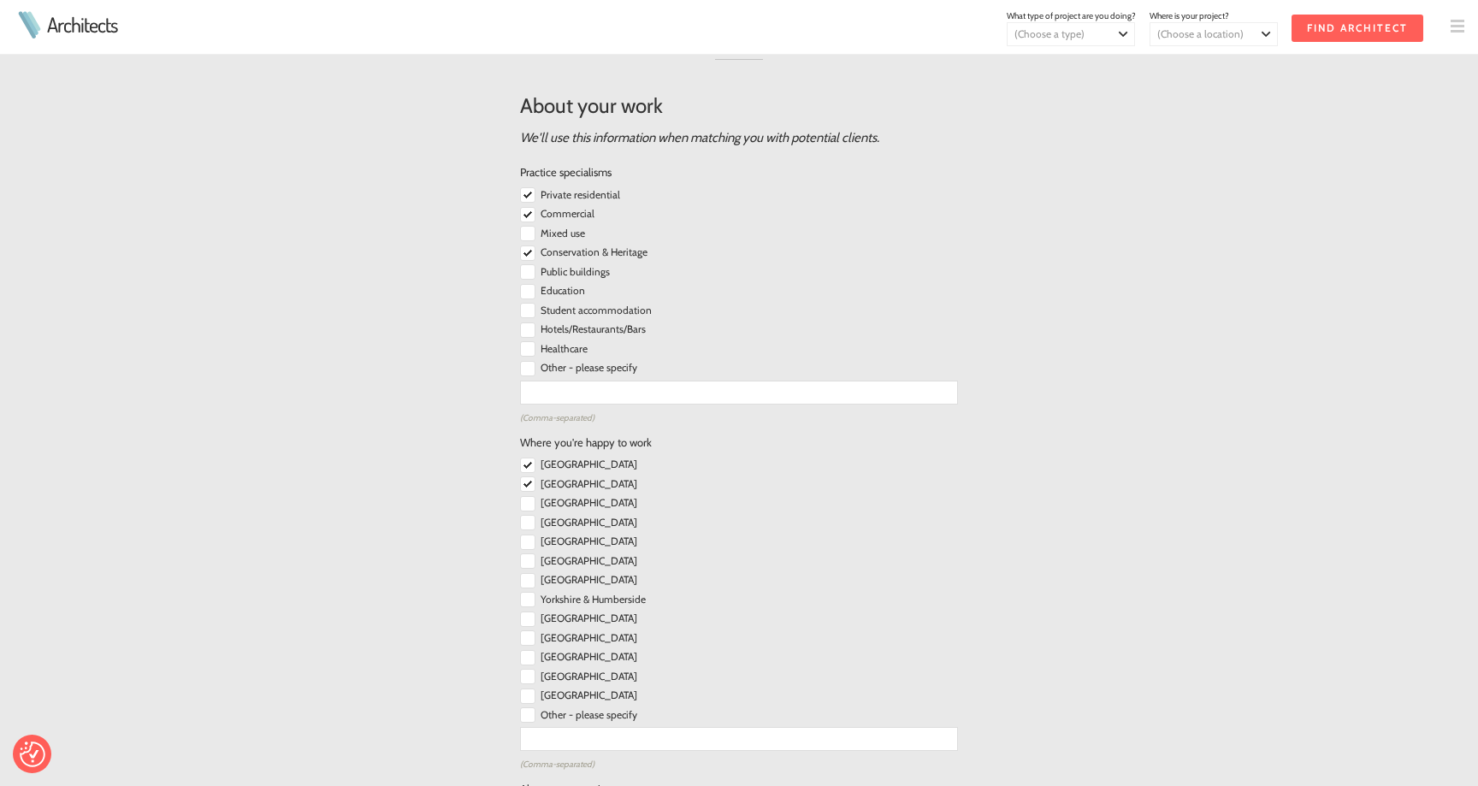
click at [530, 496] on input "checkbox" at bounding box center [527, 503] width 15 height 15
checkbox input "true"
click at [527, 516] on input "checkbox" at bounding box center [527, 522] width 15 height 15
checkbox input "true"
click at [528, 535] on input "checkbox" at bounding box center [527, 542] width 15 height 15
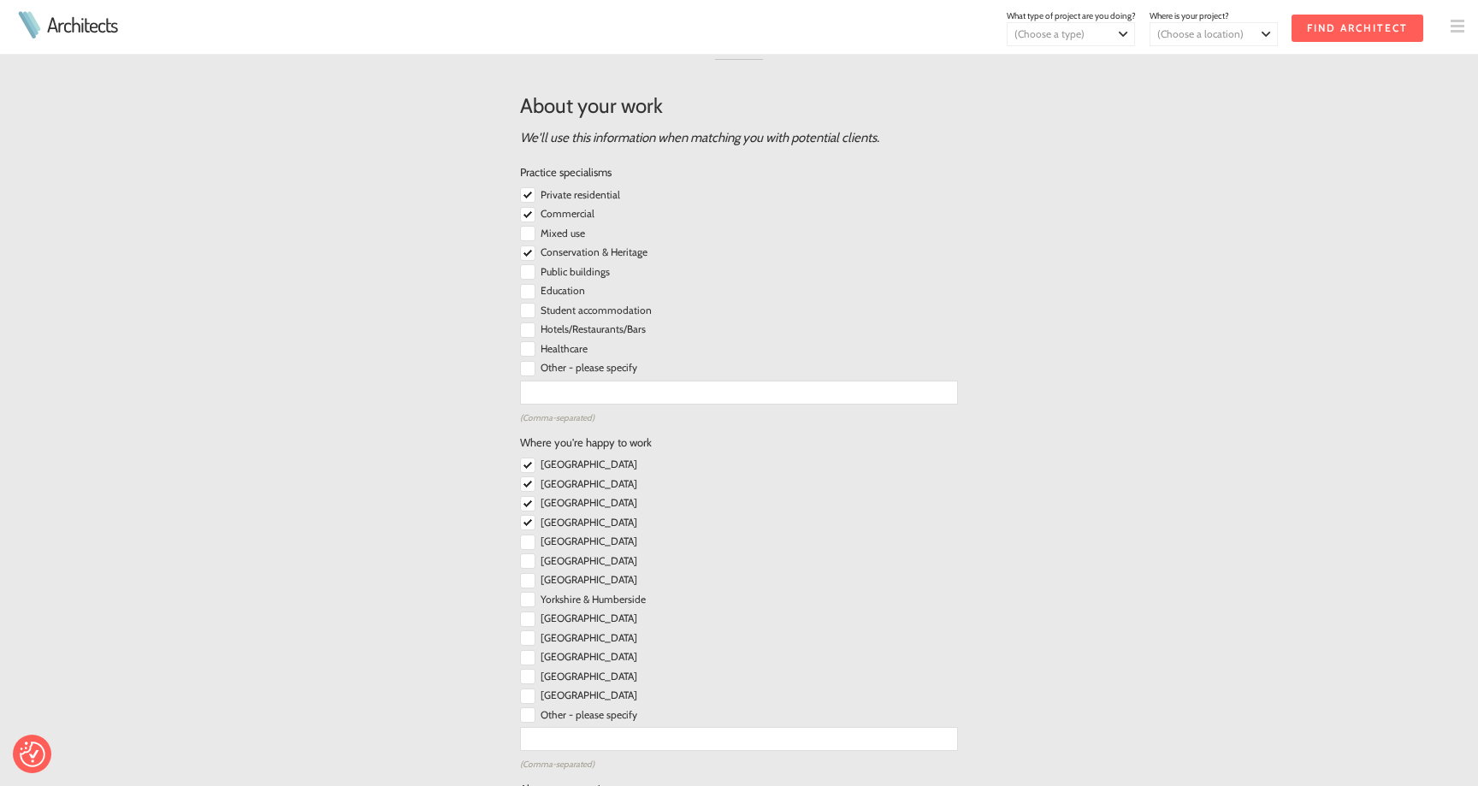
checkbox input "true"
drag, startPoint x: 527, startPoint y: 547, endPoint x: 525, endPoint y: 555, distance: 8.7
click at [526, 553] on input "checkbox" at bounding box center [527, 560] width 15 height 15
checkbox input "true"
click at [527, 573] on input "checkbox" at bounding box center [527, 580] width 15 height 15
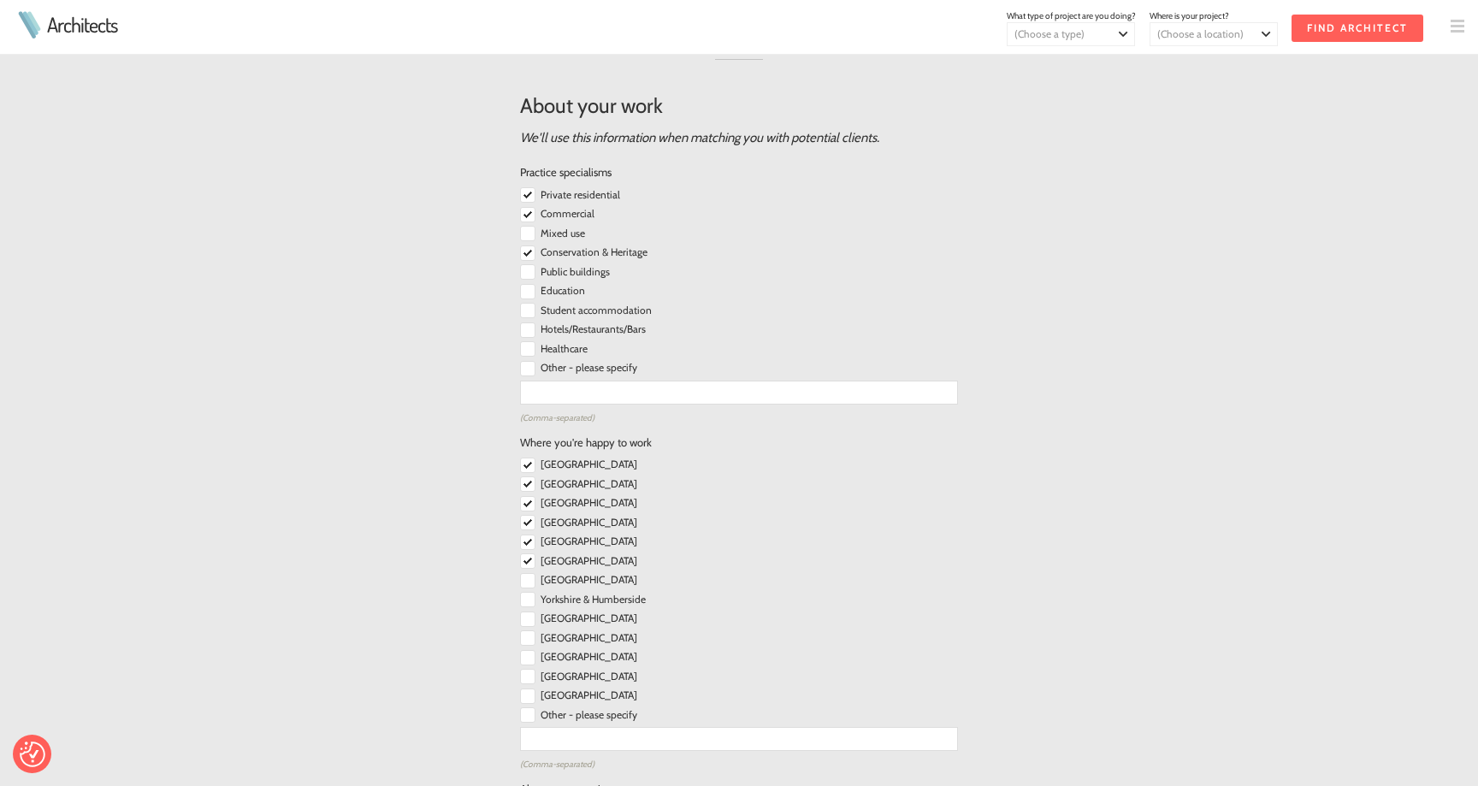
checkbox input "true"
click at [532, 592] on input "checkbox" at bounding box center [527, 599] width 15 height 15
checkbox input "true"
click at [529, 612] on input "checkbox" at bounding box center [527, 619] width 15 height 15
checkbox input "true"
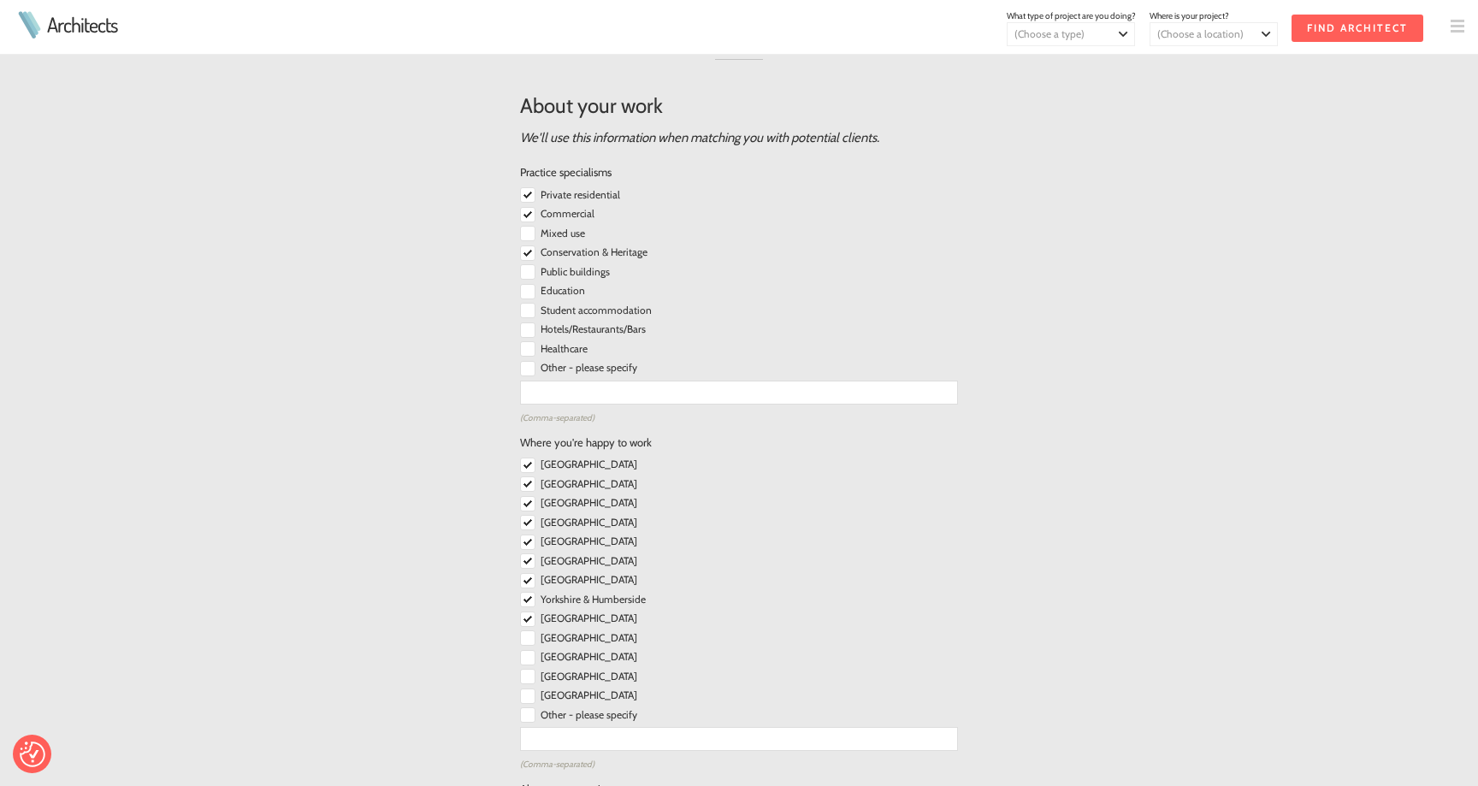
click at [525, 630] on input "checkbox" at bounding box center [527, 637] width 15 height 15
checkbox input "true"
drag, startPoint x: 526, startPoint y: 643, endPoint x: 528, endPoint y: 656, distance: 12.9
click at [525, 650] on input "checkbox" at bounding box center [527, 657] width 15 height 15
checkbox input "true"
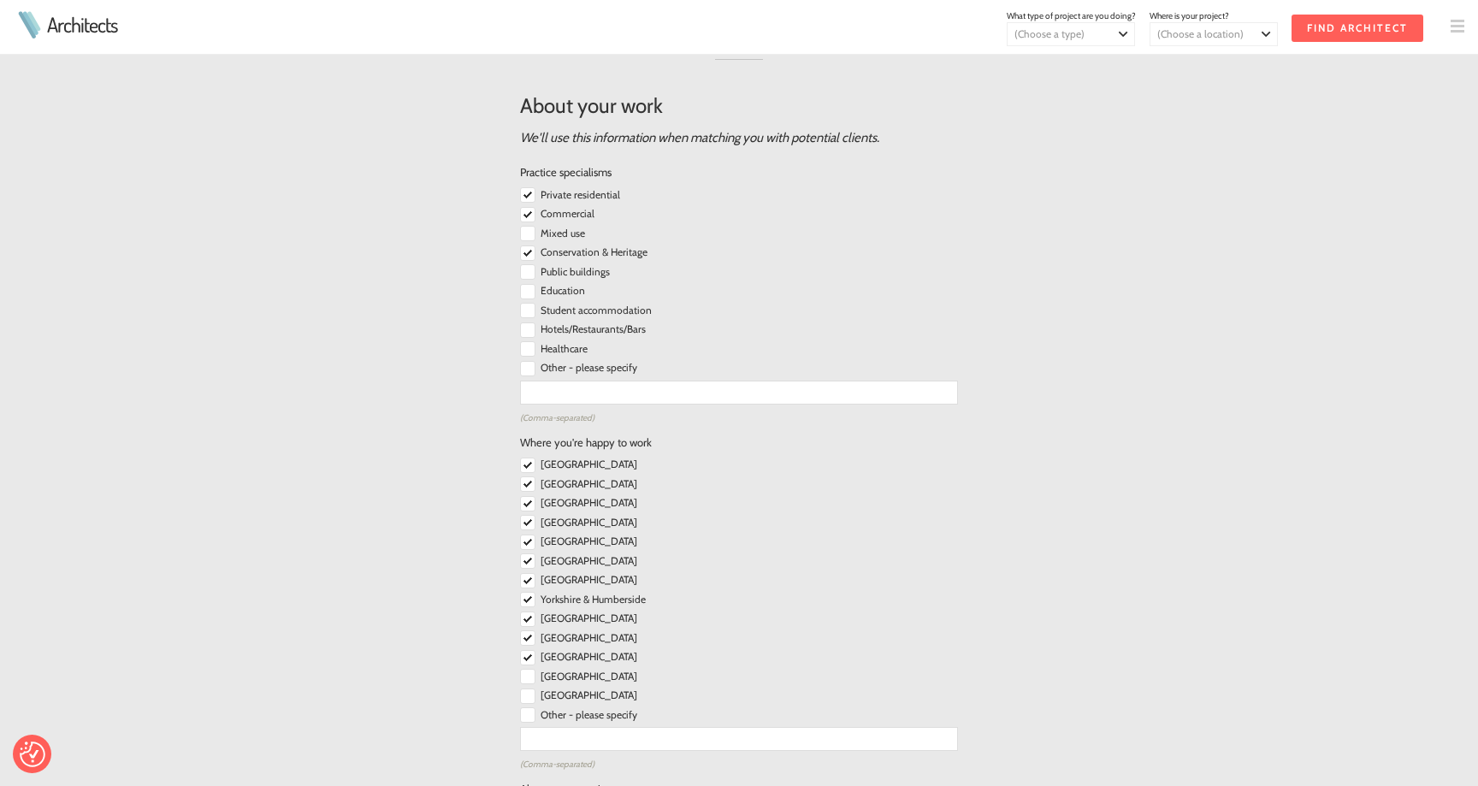
drag, startPoint x: 528, startPoint y: 661, endPoint x: 537, endPoint y: 678, distance: 19.5
click at [528, 669] on input "checkbox" at bounding box center [527, 676] width 15 height 15
checkbox input "true"
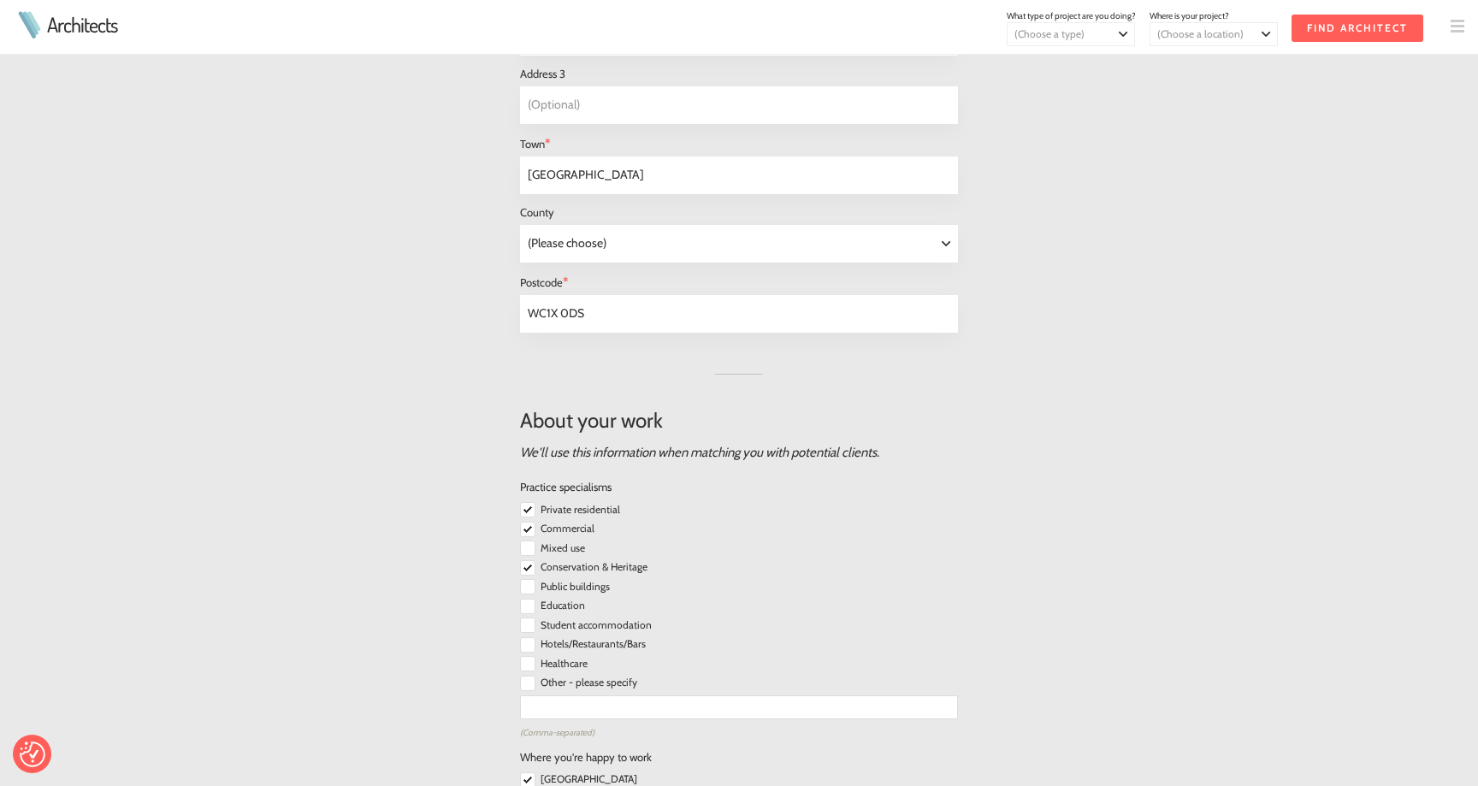
scroll to position [1111, 0]
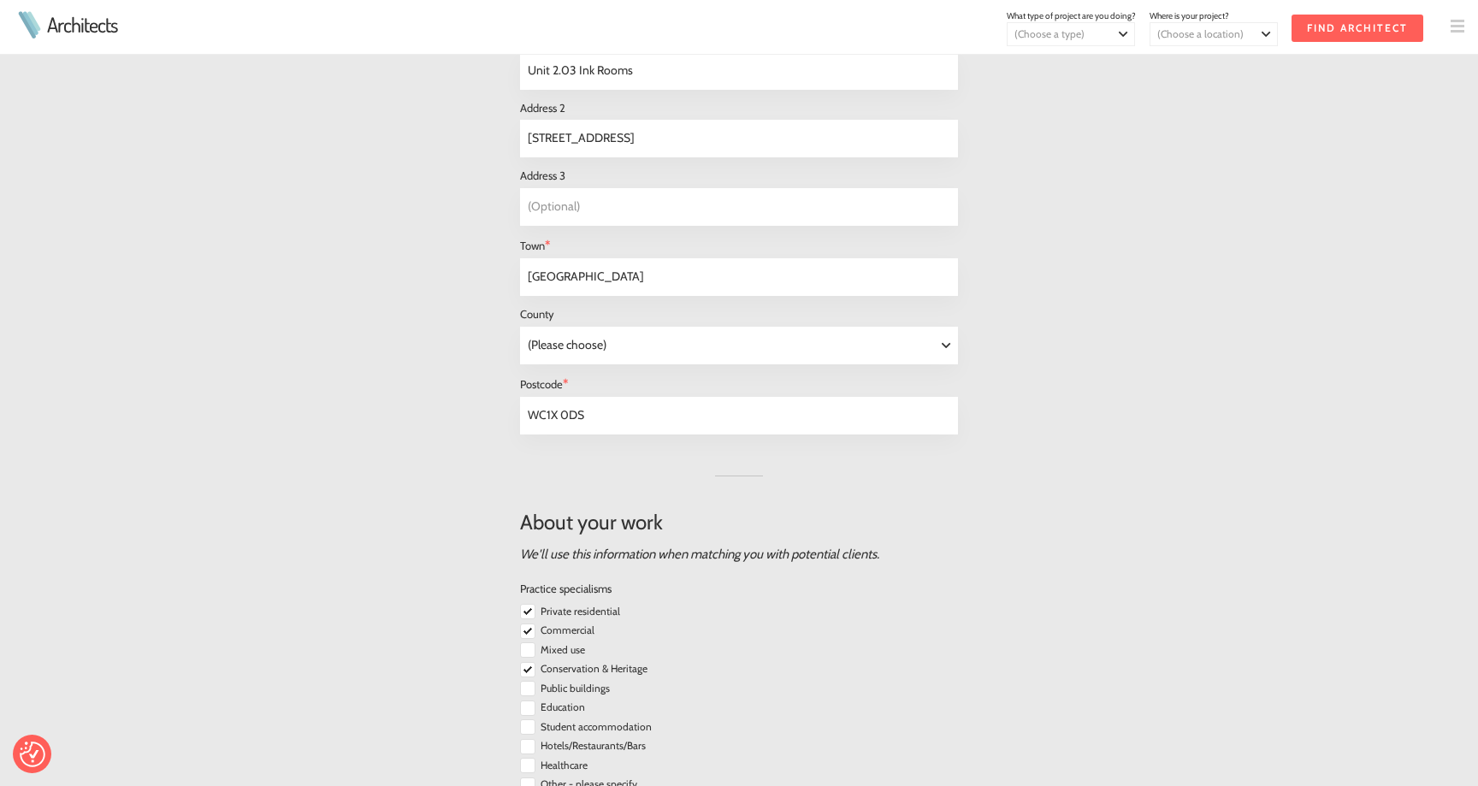
select select "(Please choose)"
click at [1177, 388] on div "About you We and our clients will use these details to communicate with you. Yo…" at bounding box center [739, 469] width 1478 height 2340
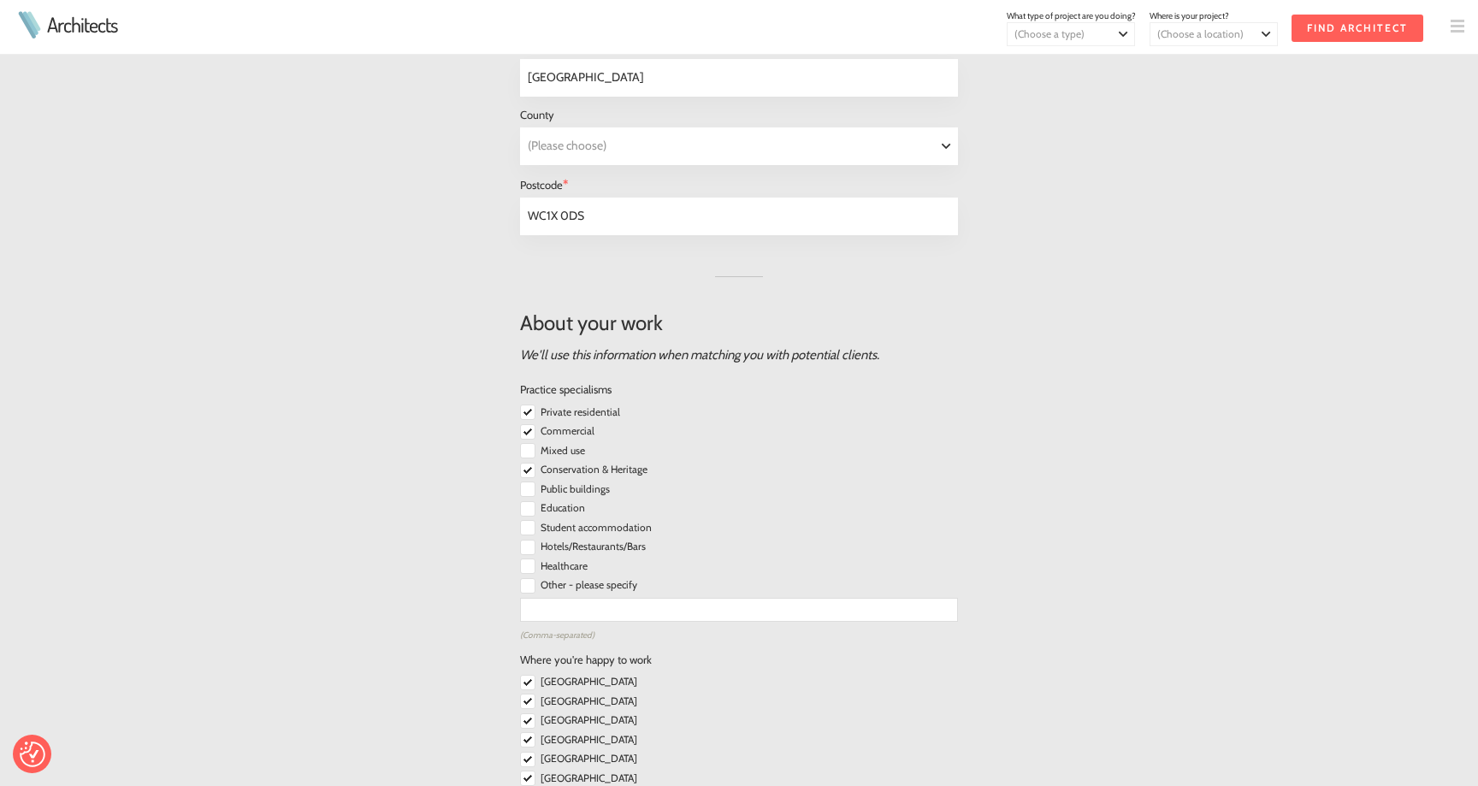
scroll to position [1329, 0]
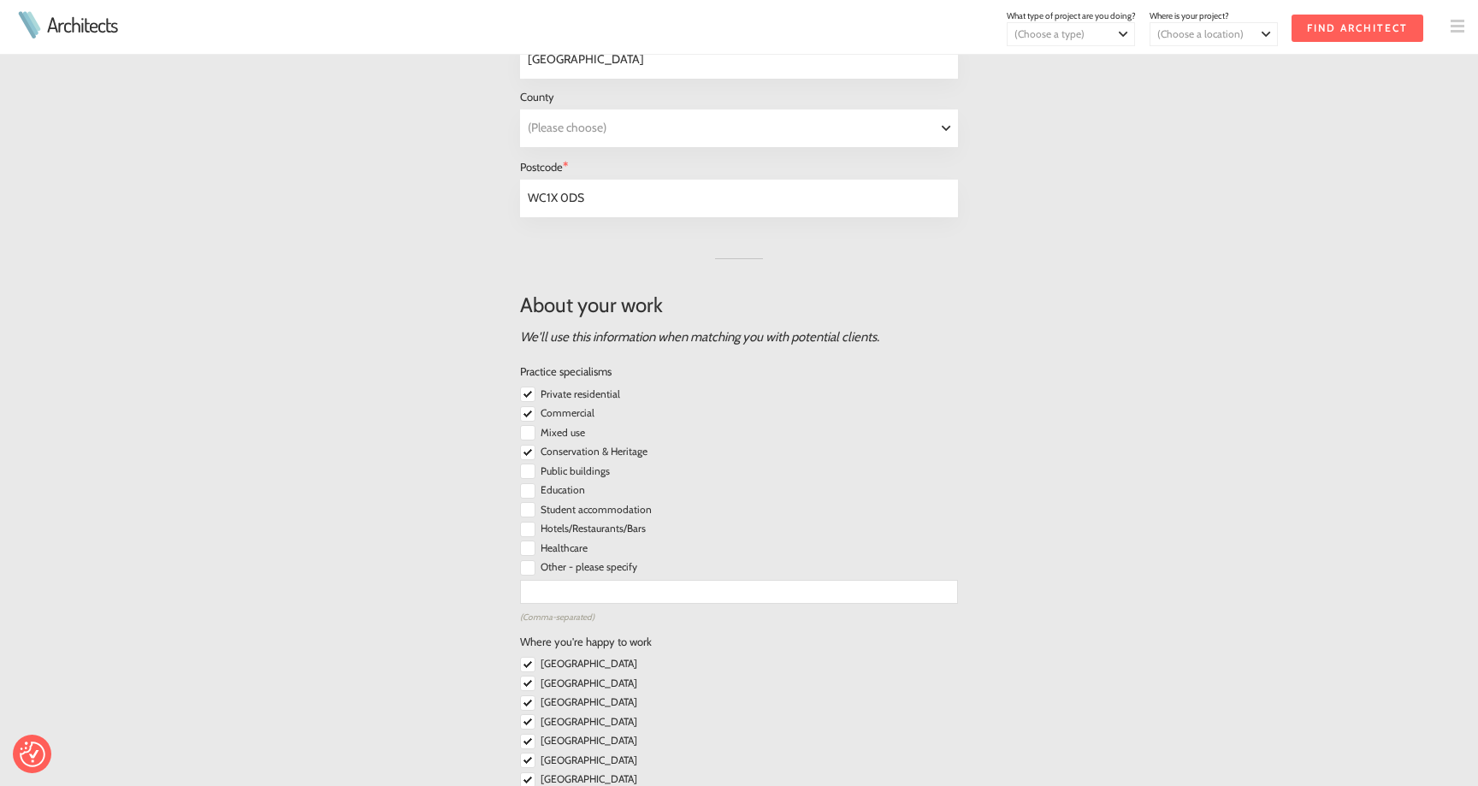
click at [528, 560] on input "checkbox" at bounding box center [527, 567] width 15 height 15
checkbox input "true"
click at [560, 590] on input "text" at bounding box center [739, 592] width 438 height 24
type input "Retail"
click at [399, 647] on div "About you We and our clients will use these details to communicate with you. Yo…" at bounding box center [739, 251] width 876 height 2340
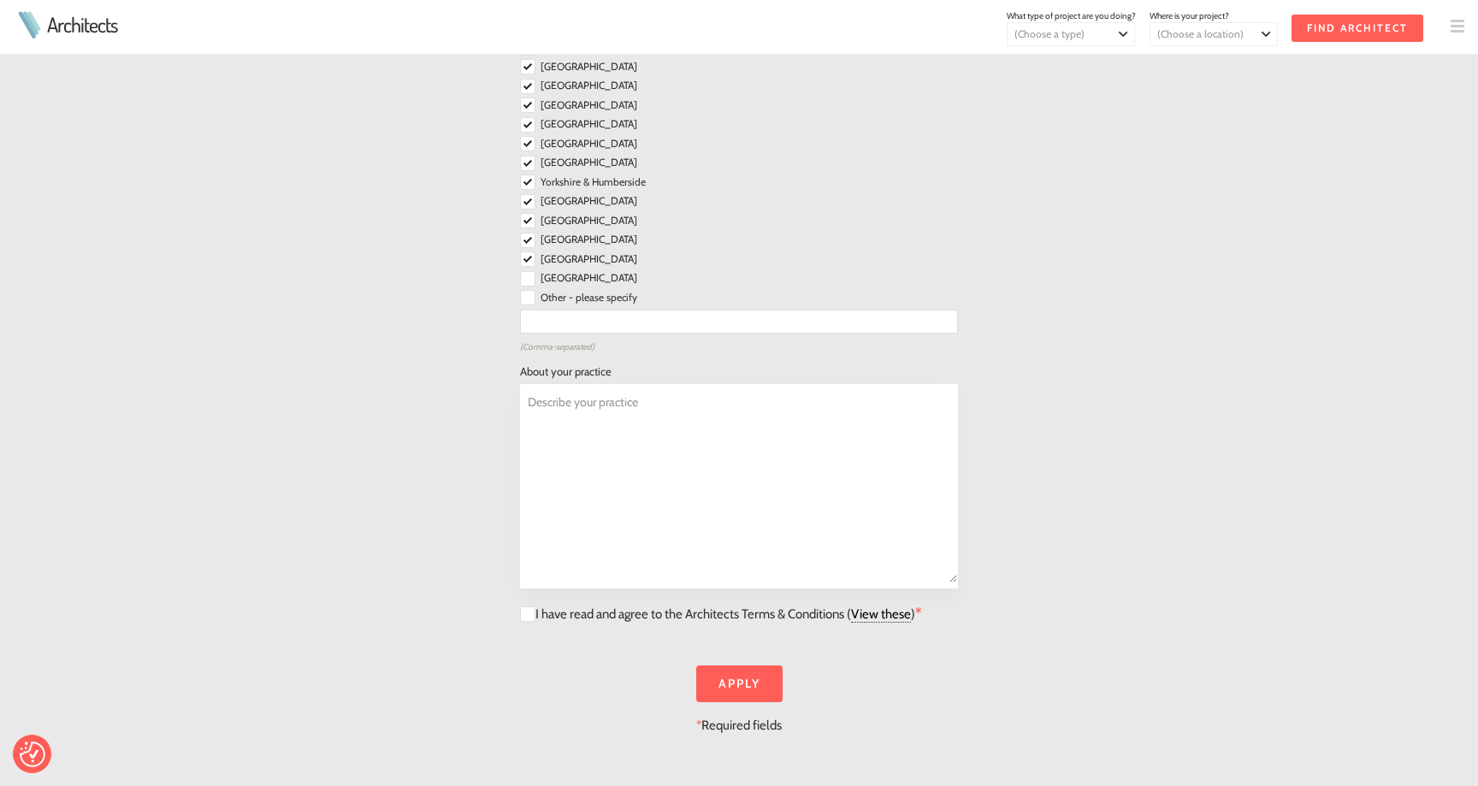
scroll to position [1984, 0]
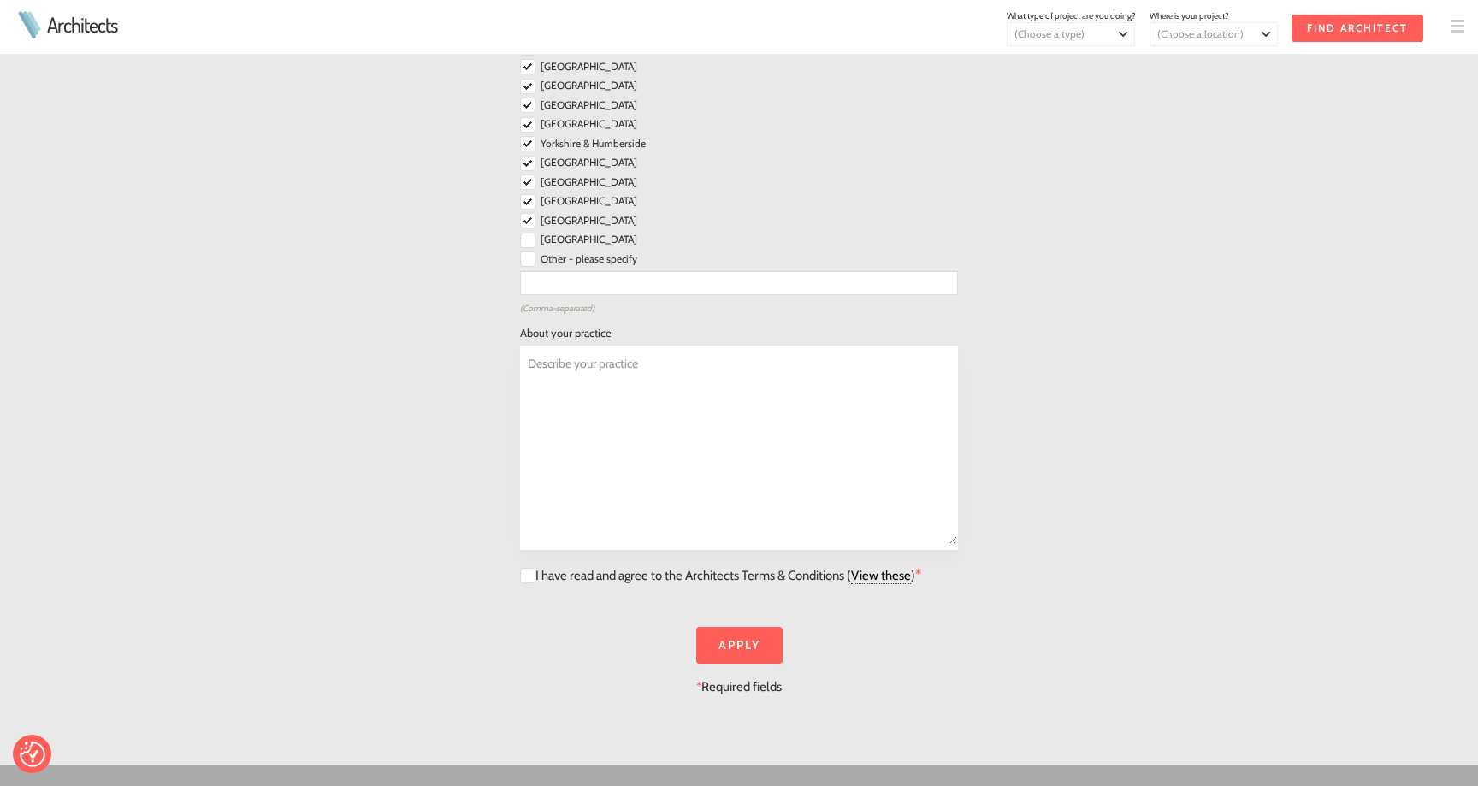
click at [610, 326] on div "About your practice" at bounding box center [739, 334] width 438 height 24
click at [586, 357] on textarea "Describe your practice" at bounding box center [739, 445] width 436 height 198
paste textarea "Found is an architectural design practice with a diverse and international rang…"
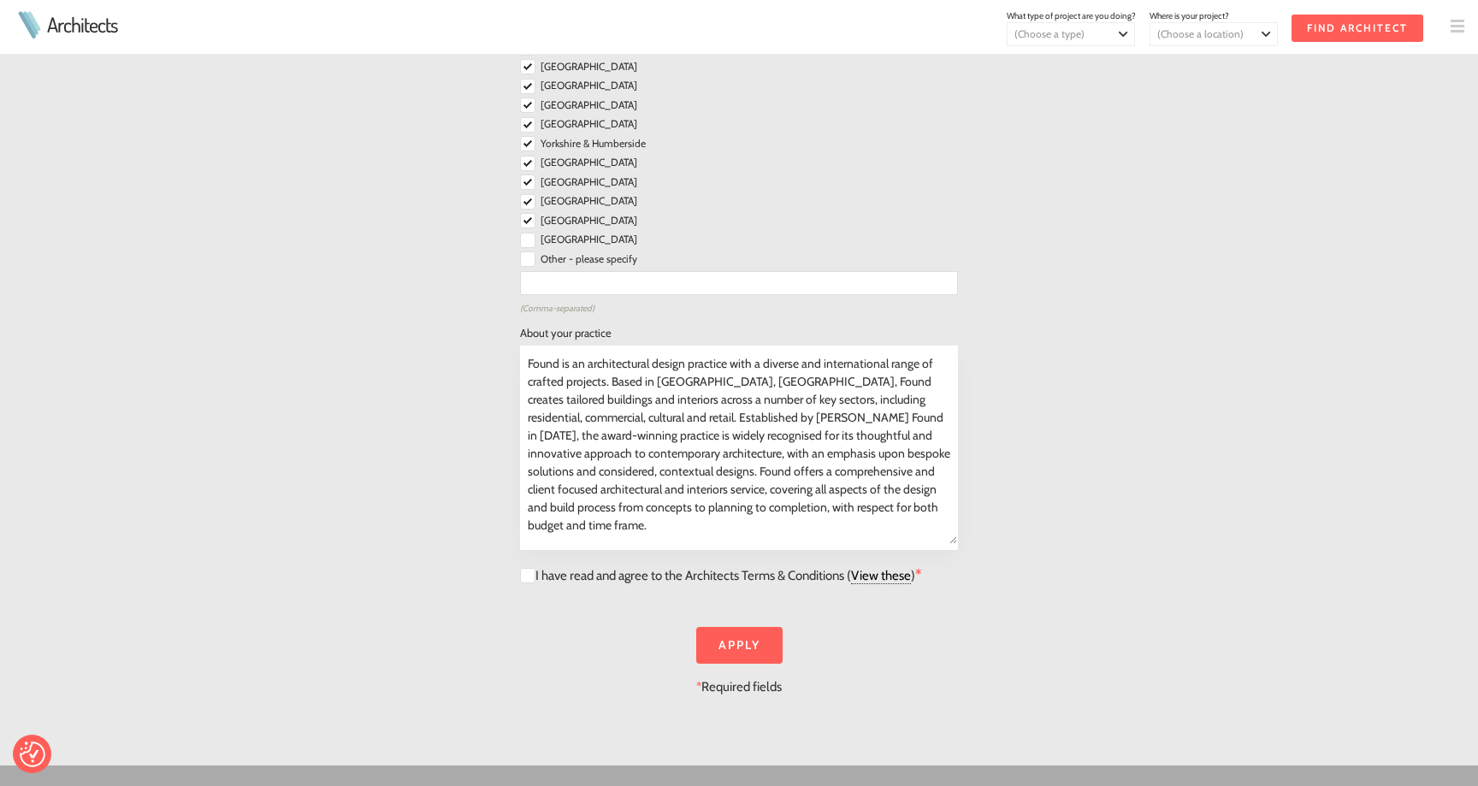
type textarea "Found is an architectural design practice with a diverse and international rang…"
click at [899, 568] on link "View these" at bounding box center [881, 576] width 60 height 16
click at [525, 568] on input "checkbox" at bounding box center [527, 575] width 15 height 15
checkbox input "true"
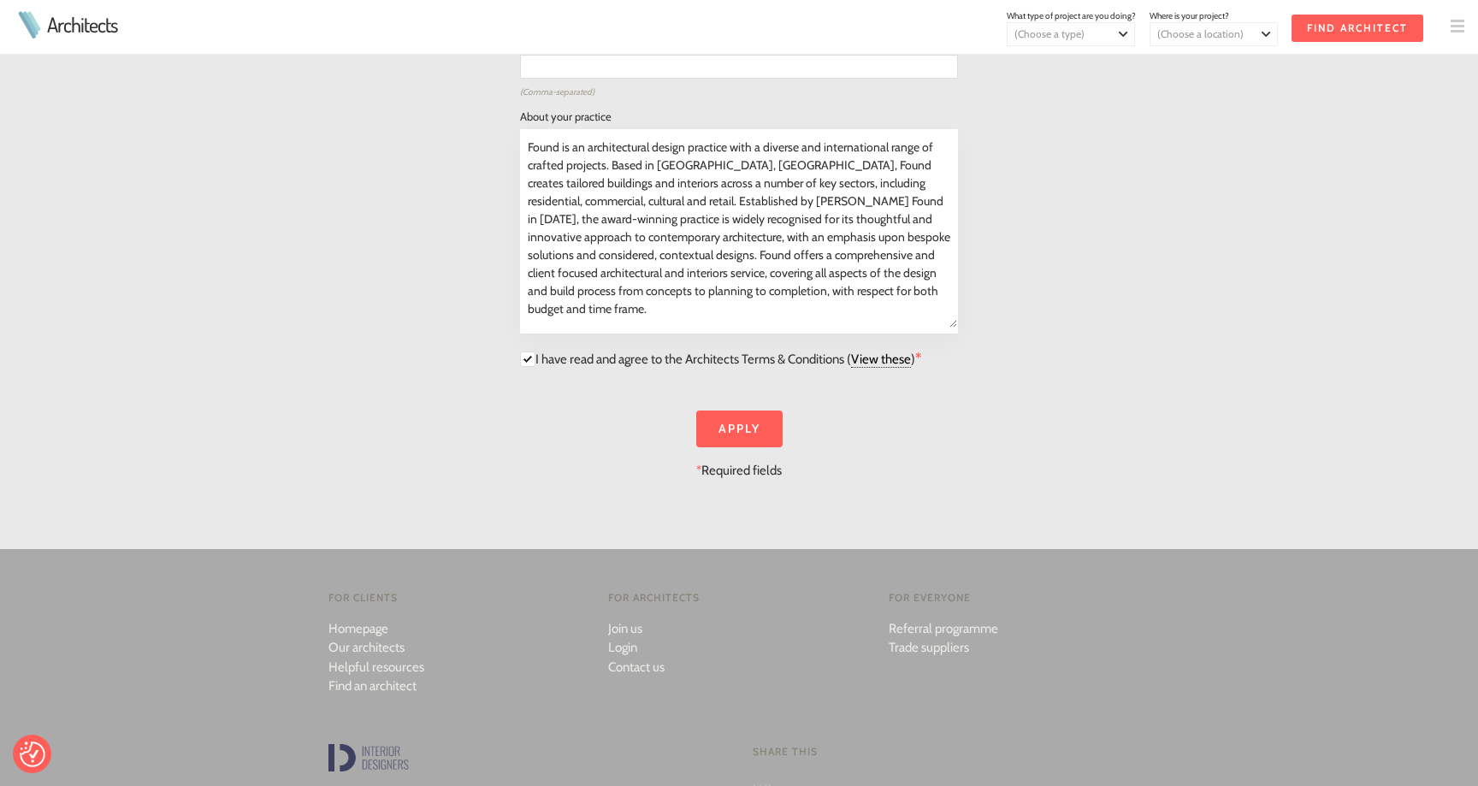
scroll to position [2203, 0]
click at [761, 408] on input "Apply" at bounding box center [739, 426] width 86 height 37
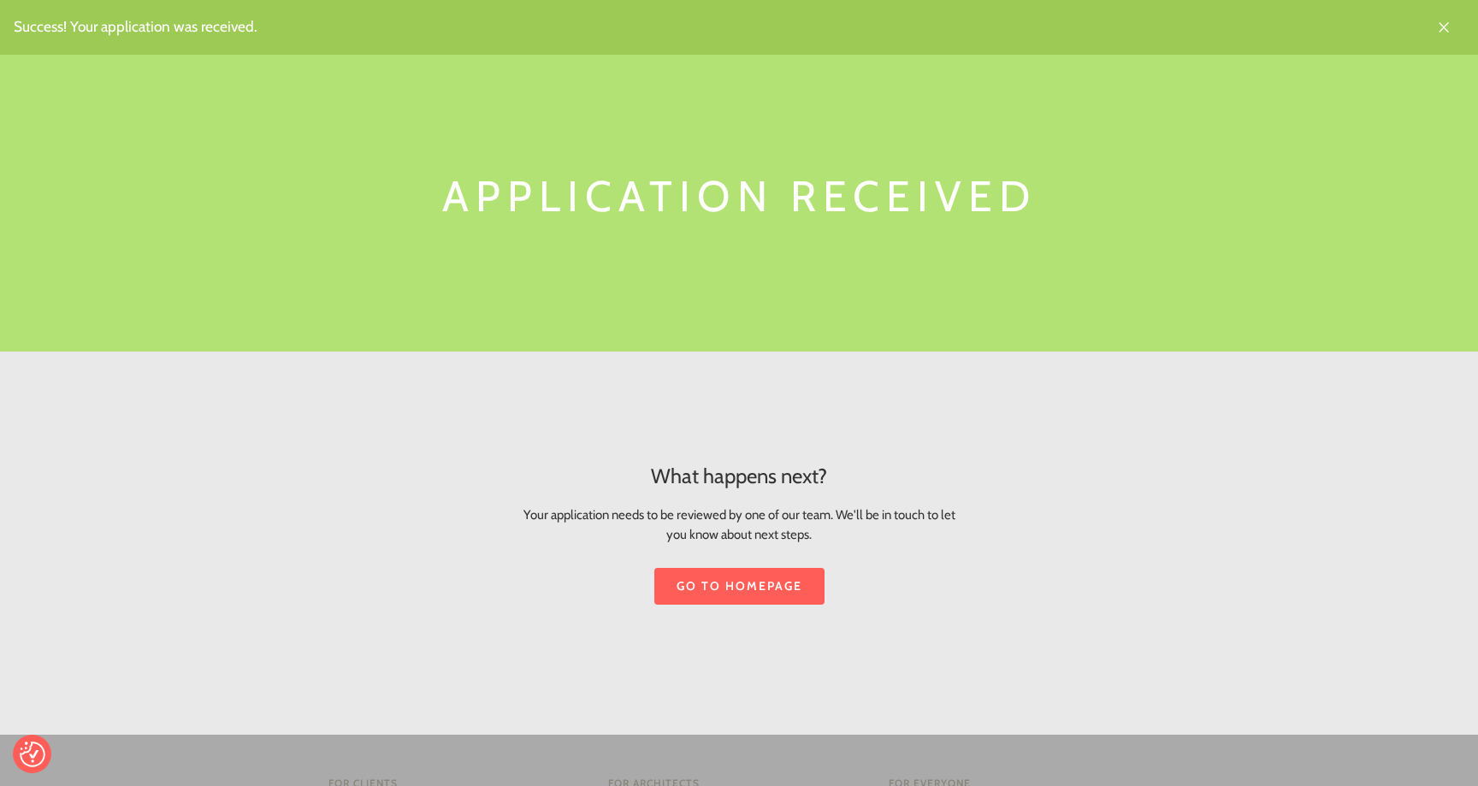
click at [777, 592] on link "Go to homepage" at bounding box center [739, 586] width 170 height 37
